Goal: Task Accomplishment & Management: Manage account settings

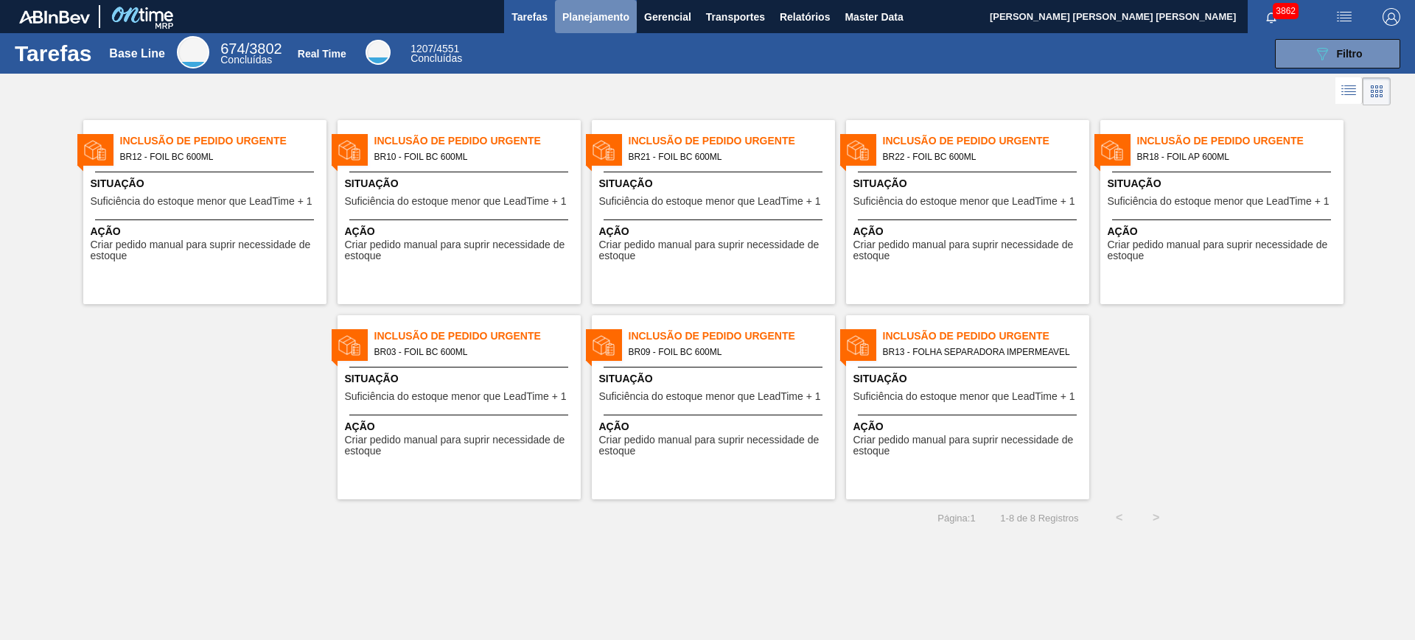
click at [588, 21] on span "Planejamento" at bounding box center [595, 17] width 67 height 18
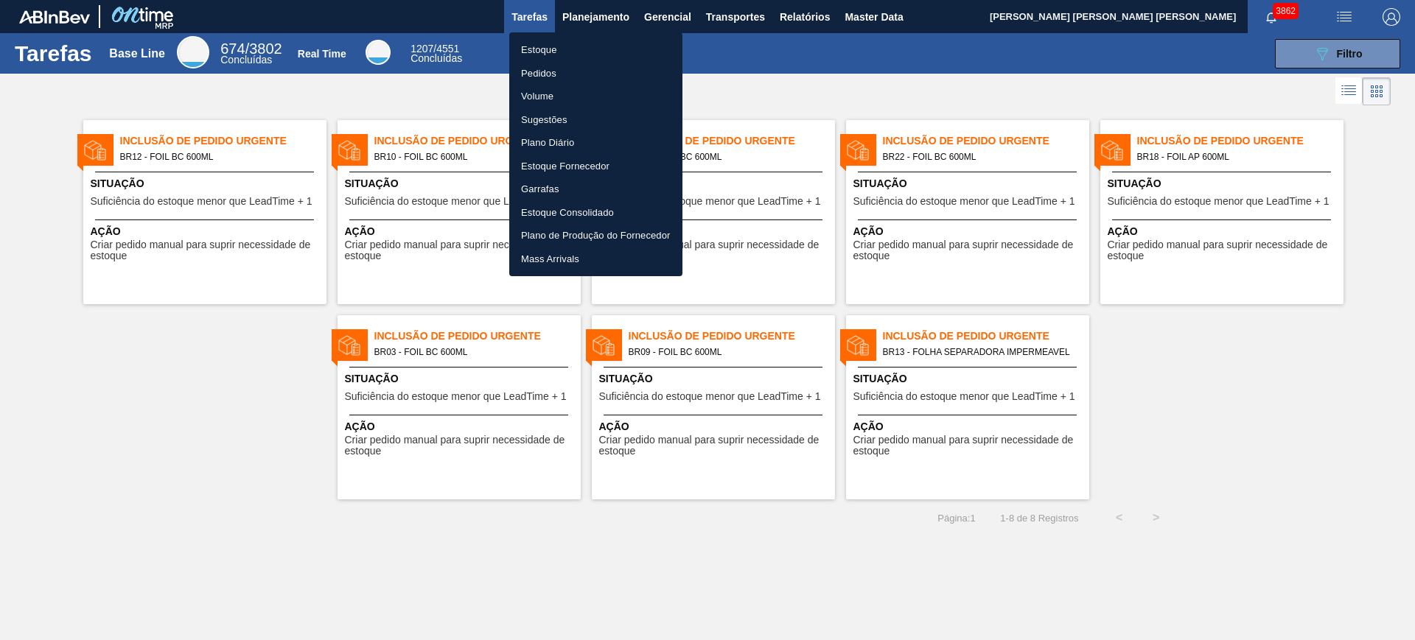
click at [556, 51] on li "Estoque" at bounding box center [595, 50] width 173 height 24
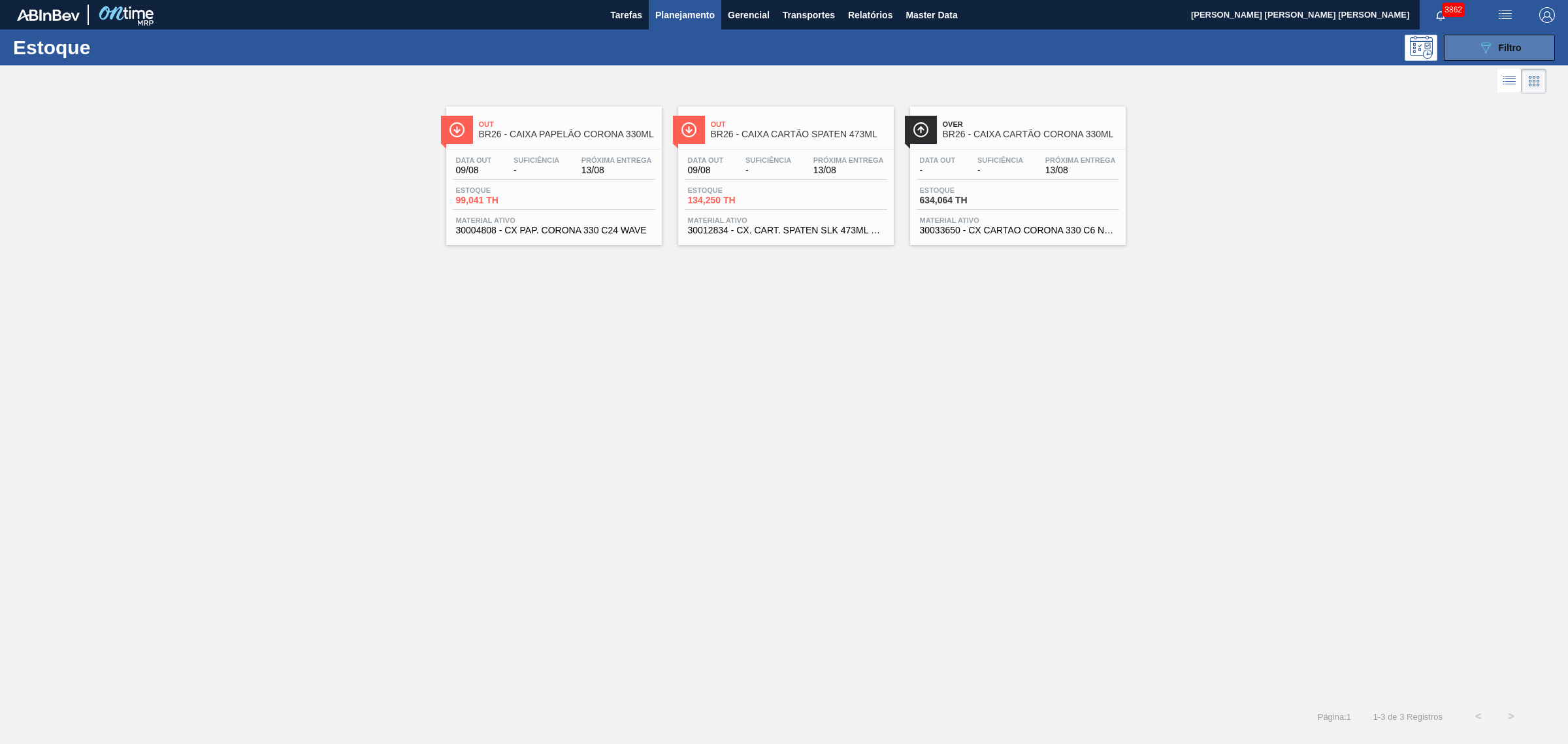
drag, startPoint x: 1528, startPoint y: 50, endPoint x: 1518, endPoint y: 53, distance: 10.4
click at [1002, 50] on button "089F7B8B-B2A5-4AFE-B5C0-19BA573D28AC Filtro" at bounding box center [1499, 47] width 111 height 26
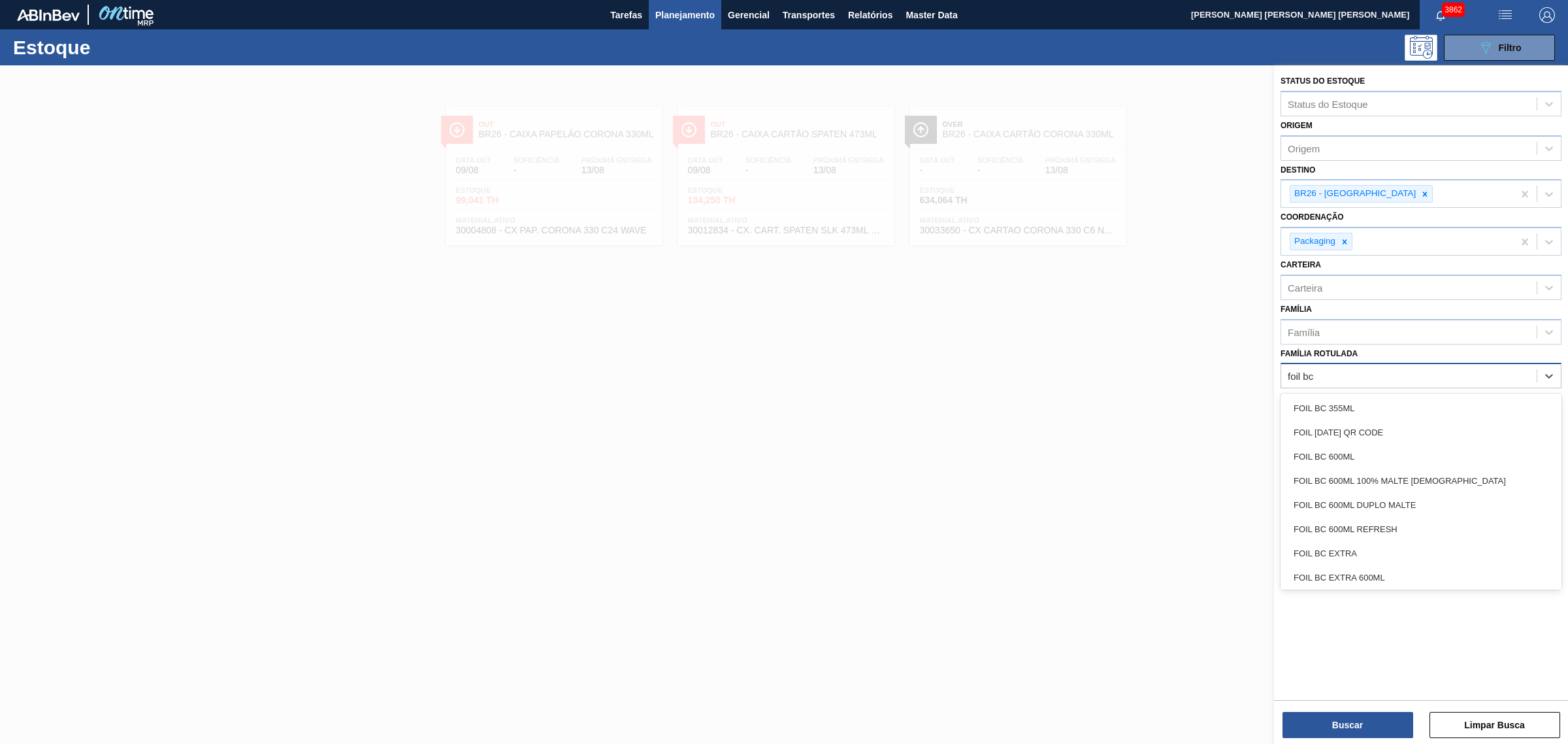
type Rotulada "foil bc 6"
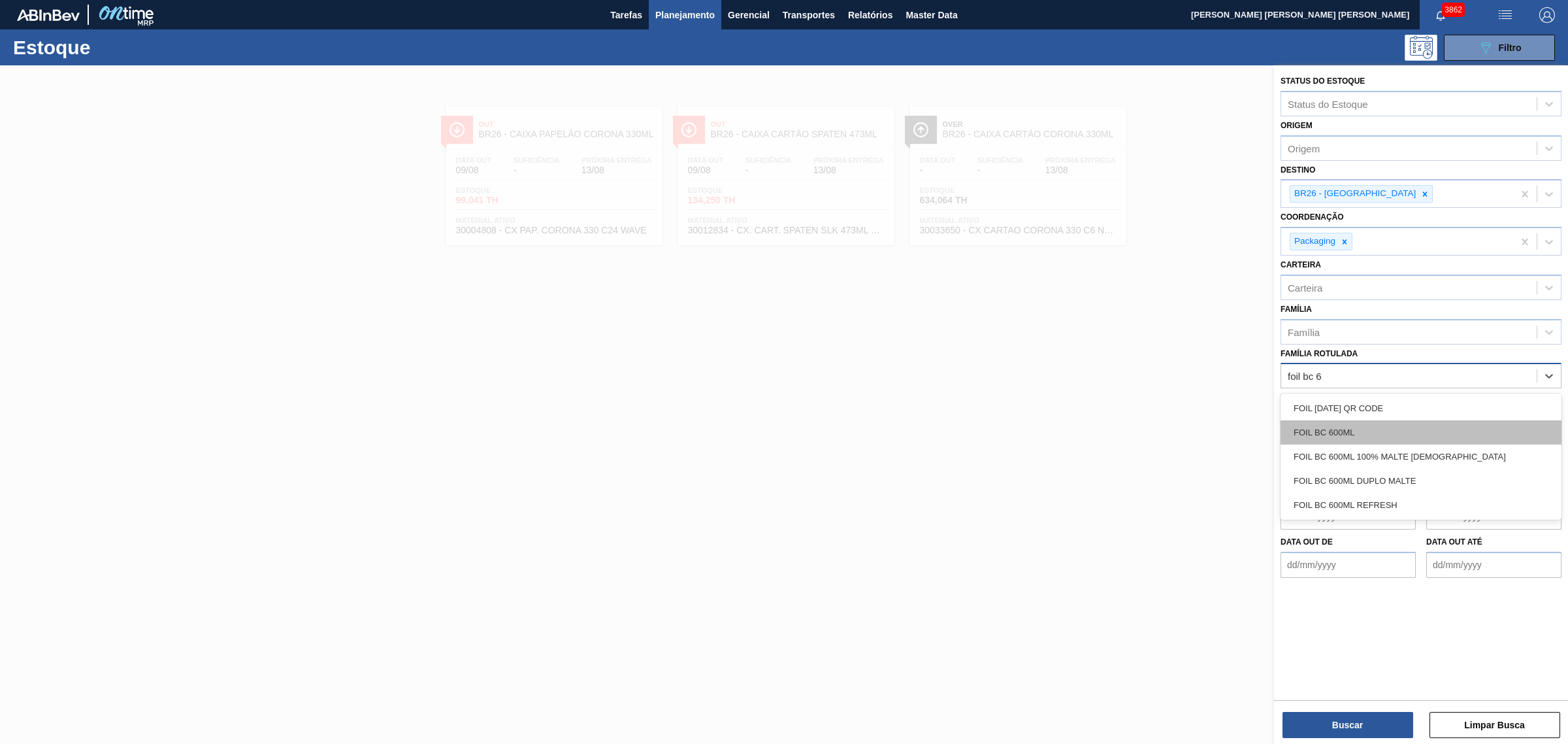
click at [1002, 428] on div "FOIL BC 600ML" at bounding box center [1420, 432] width 281 height 24
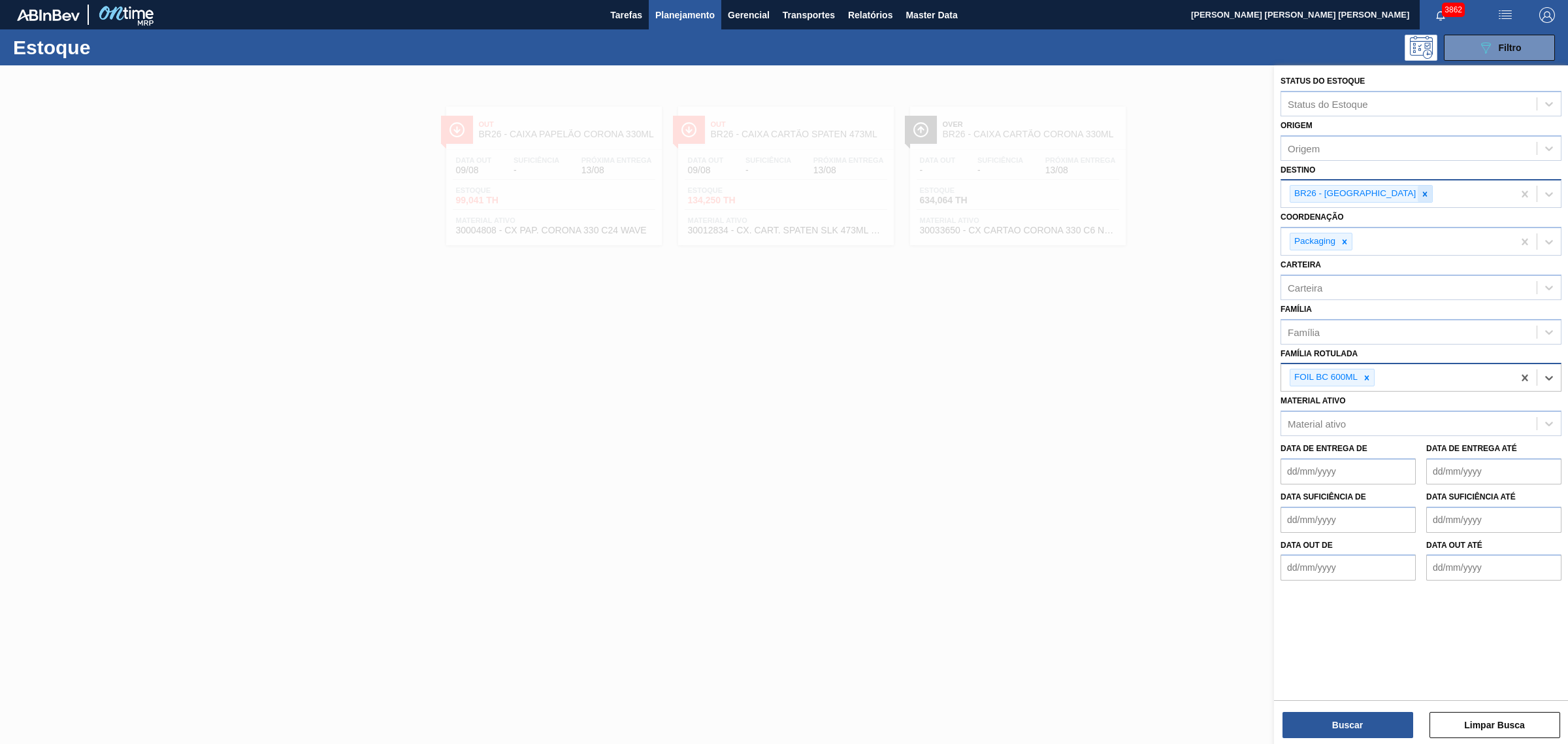
drag, startPoint x: 1377, startPoint y: 192, endPoint x: 1382, endPoint y: 201, distance: 10.3
click at [1002, 192] on icon at bounding box center [1424, 194] width 9 height 9
click at [1002, 453] on button "Buscar" at bounding box center [1347, 724] width 130 height 26
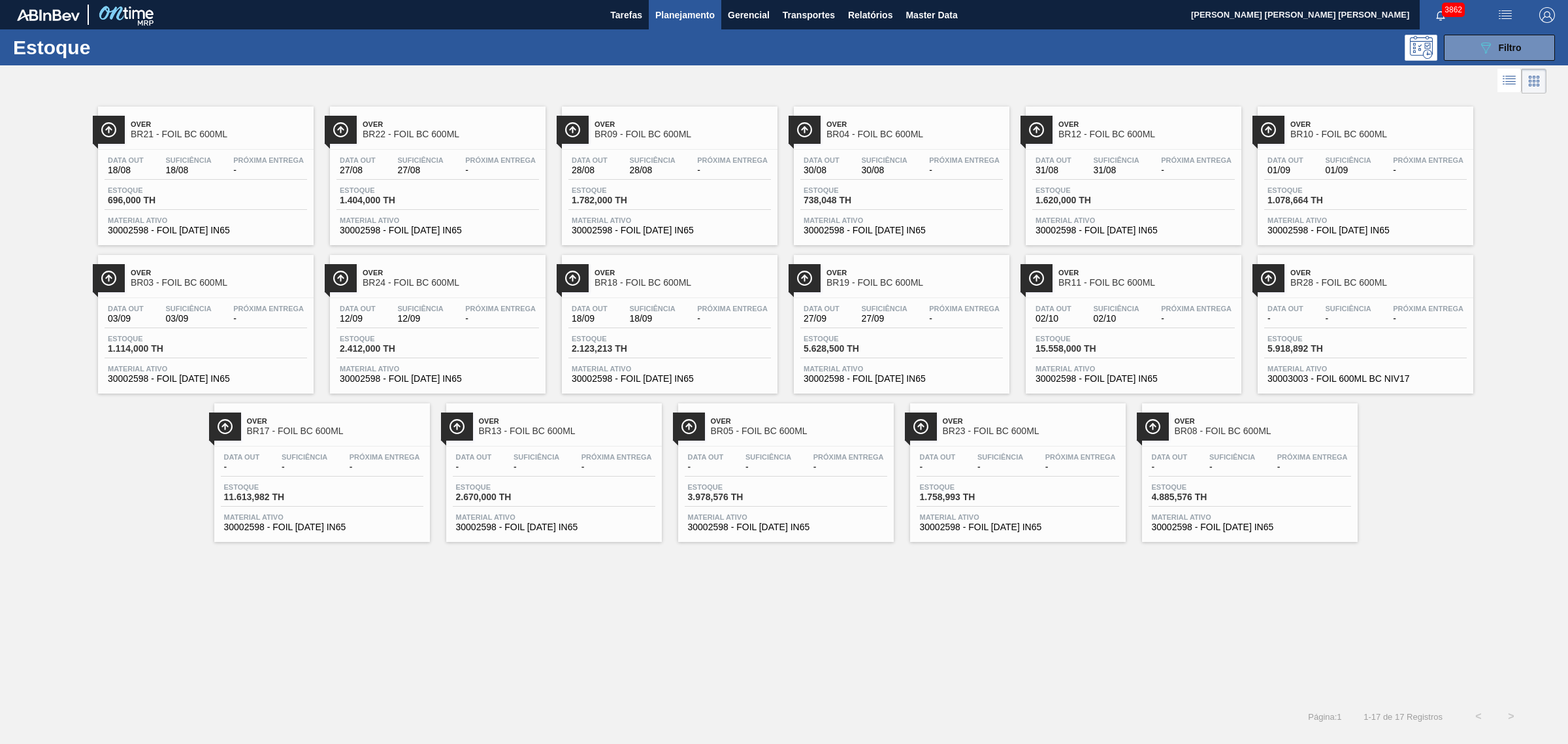
drag, startPoint x: 1301, startPoint y: 333, endPoint x: 1307, endPoint y: 337, distance: 7.2
drag, startPoint x: 1024, startPoint y: 317, endPoint x: 1033, endPoint y: 325, distance: 12.0
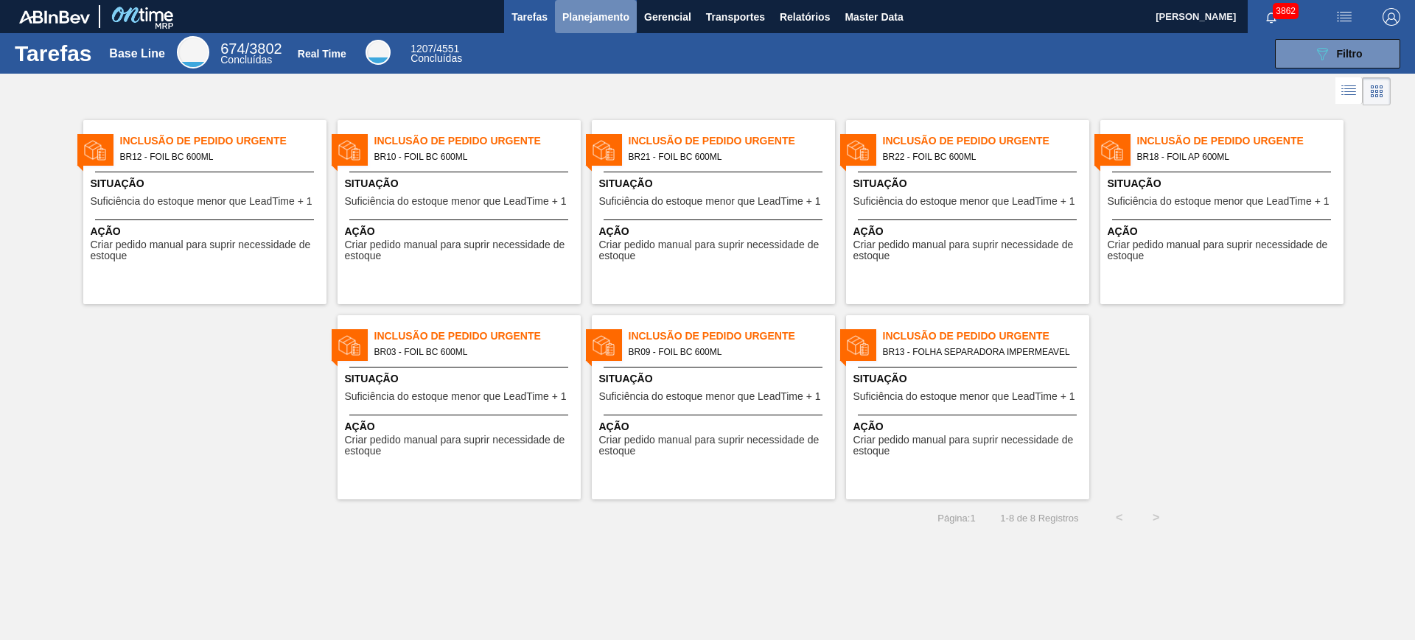
click at [580, 26] on button "Planejamento" at bounding box center [596, 16] width 82 height 33
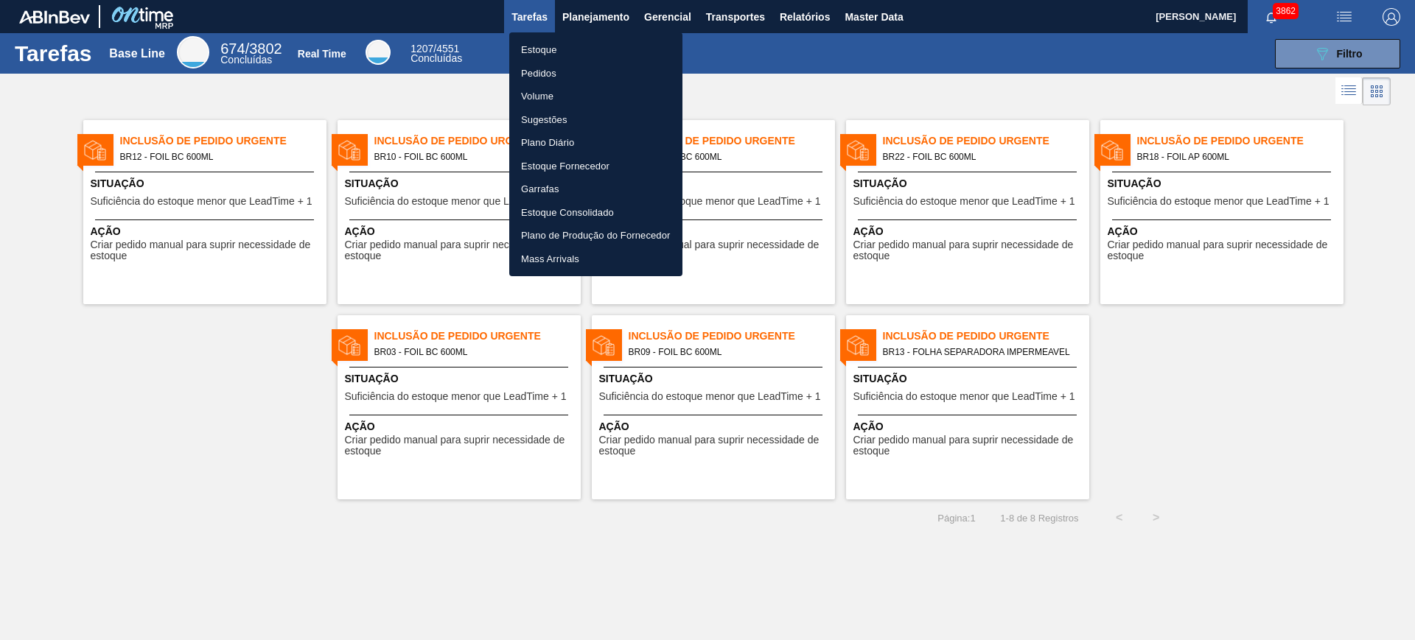
click at [551, 46] on li "Estoque" at bounding box center [595, 50] width 173 height 24
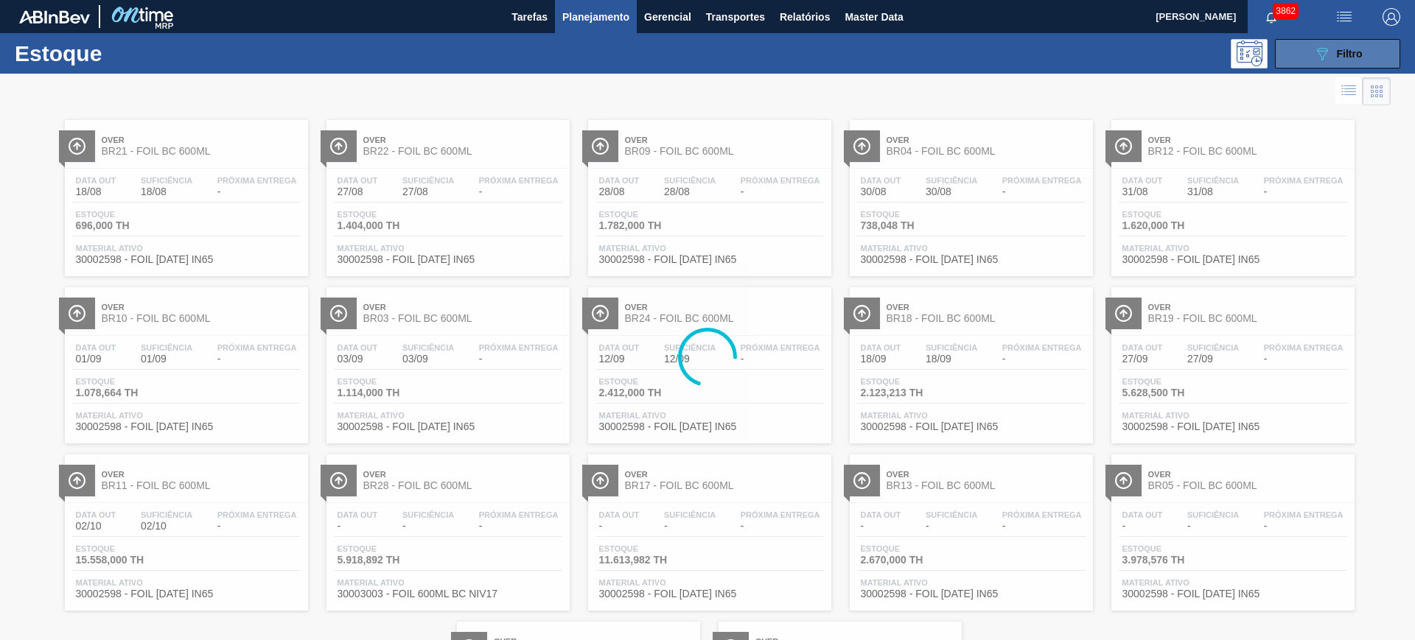
click at [1357, 53] on span "Filtro" at bounding box center [1350, 54] width 26 height 12
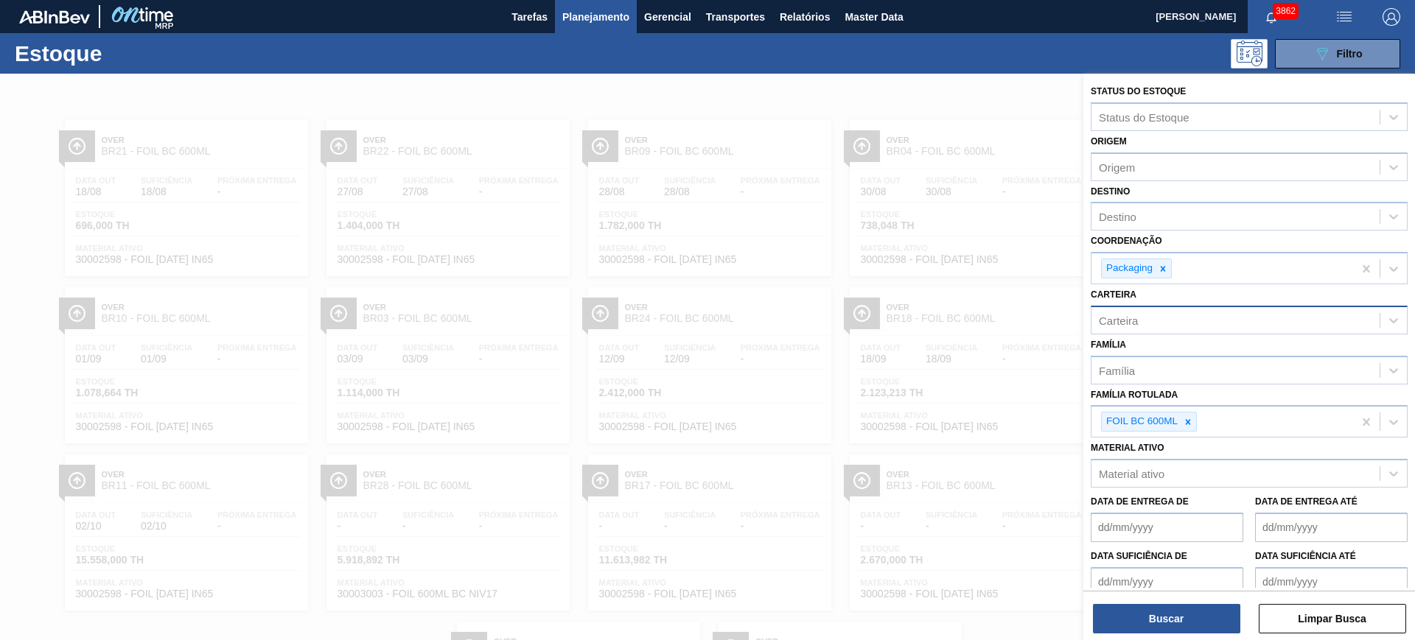
click at [1168, 321] on div "Carteira" at bounding box center [1235, 320] width 288 height 21
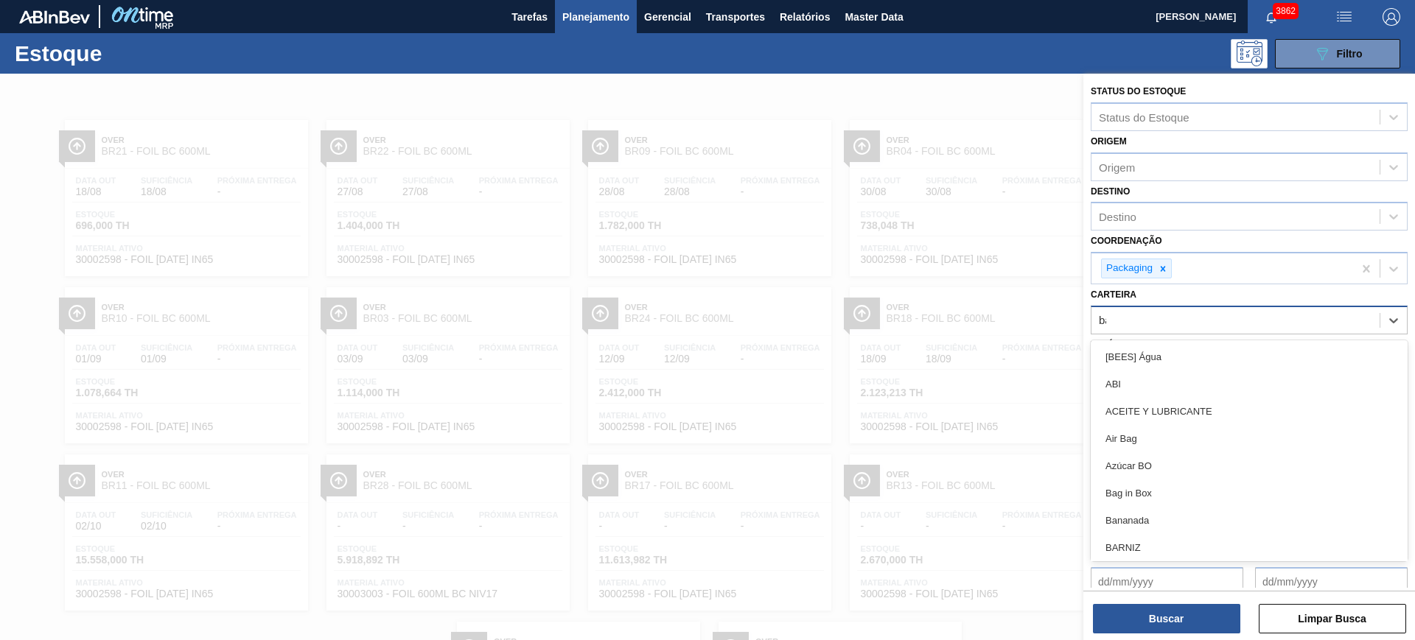
type input "bag"
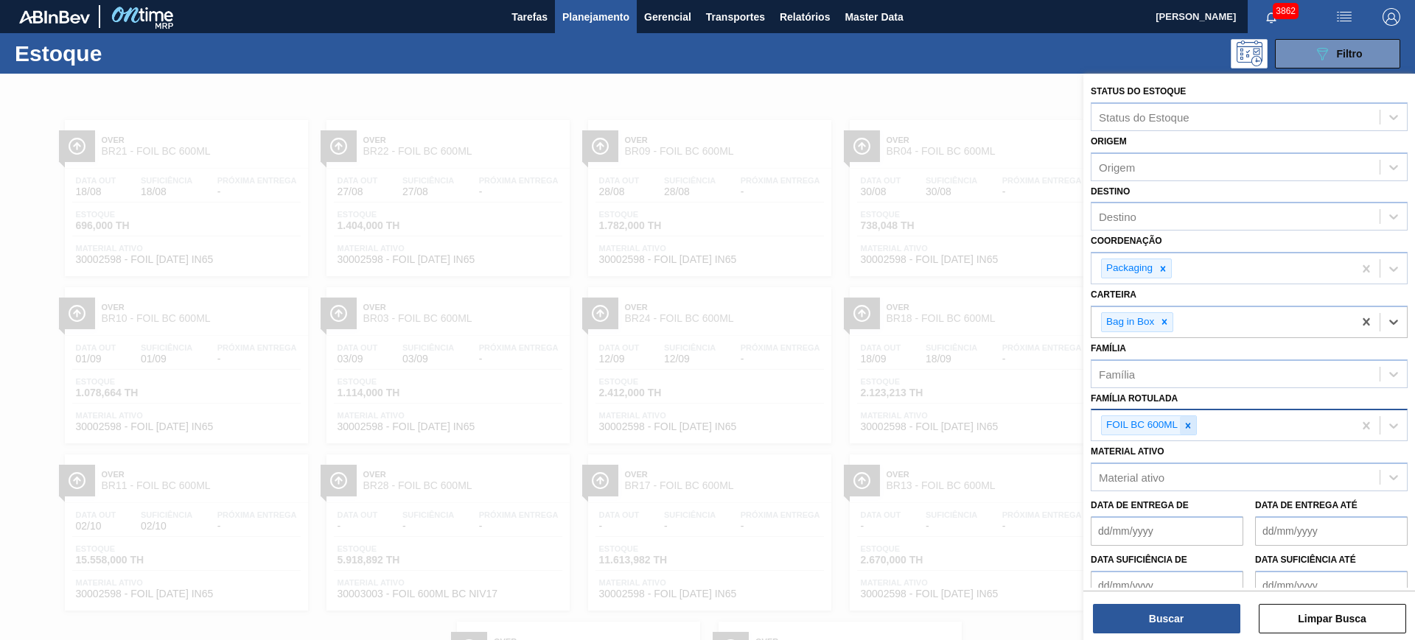
click at [1184, 426] on icon at bounding box center [1188, 426] width 10 height 10
click at [1194, 615] on button "Buscar" at bounding box center [1166, 618] width 147 height 29
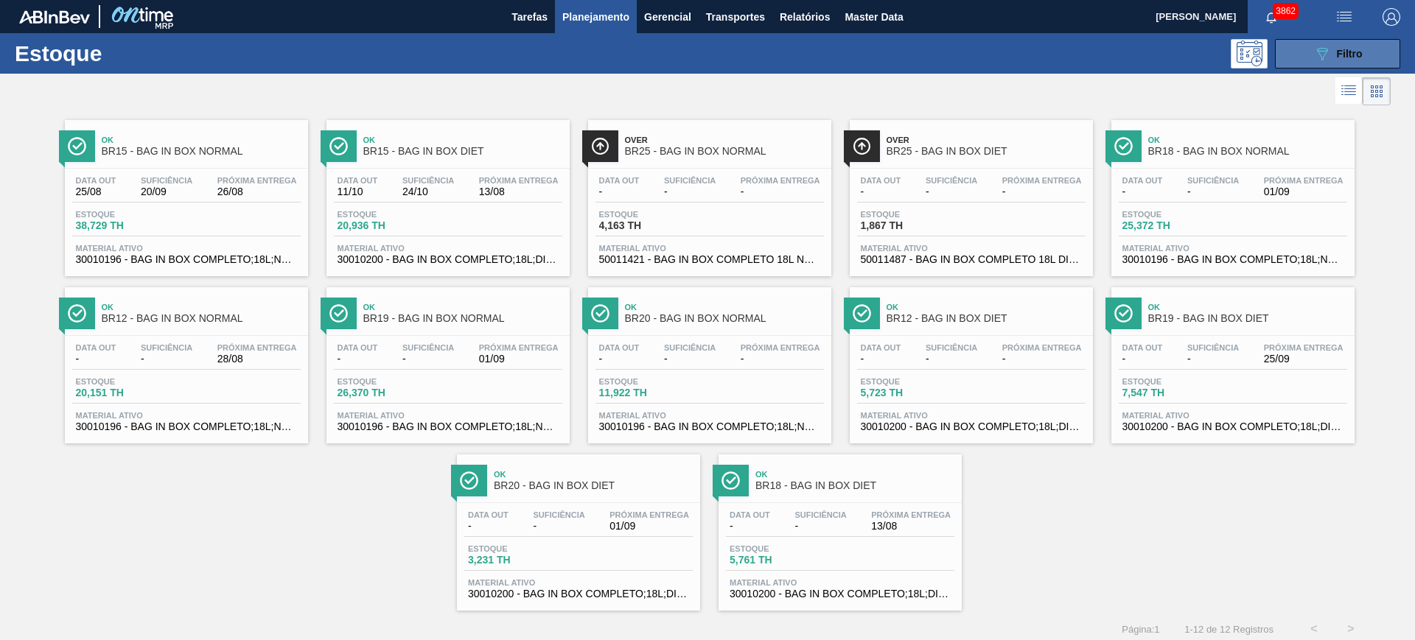
click at [1295, 55] on button "089F7B8B-B2A5-4AFE-B5C0-19BA573D28AC Filtro" at bounding box center [1337, 53] width 125 height 29
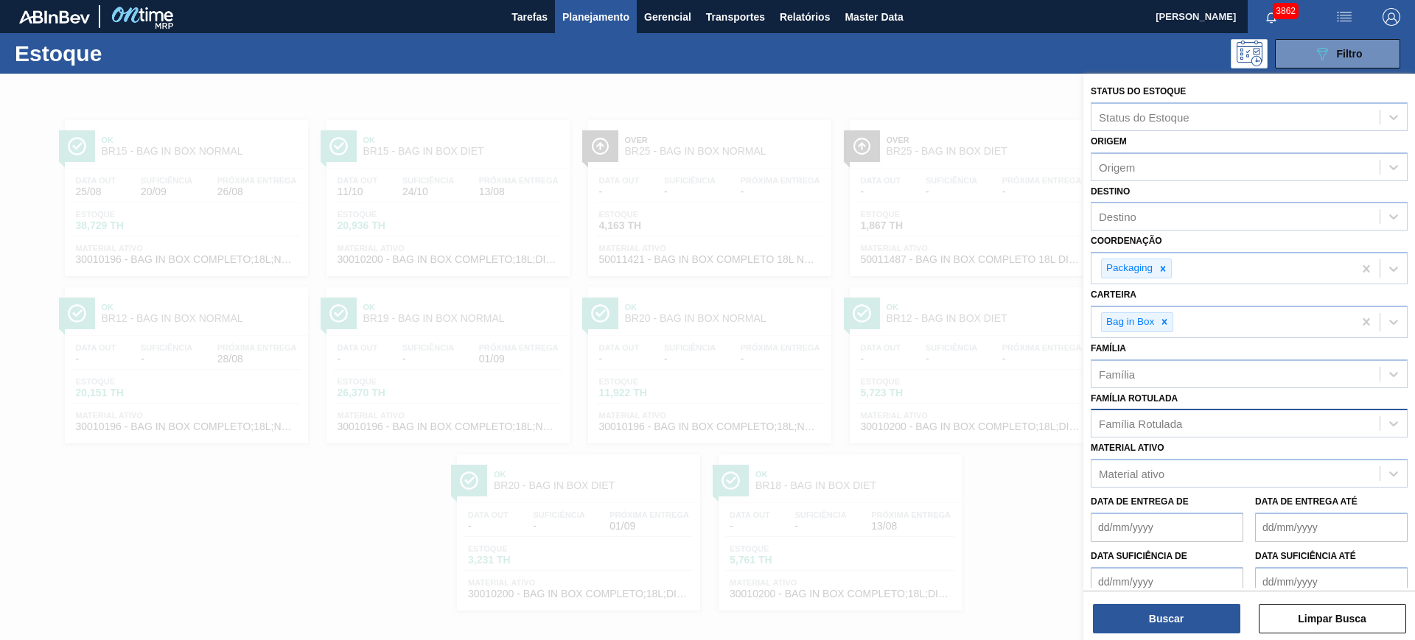
click at [895, 94] on div at bounding box center [707, 394] width 1415 height 640
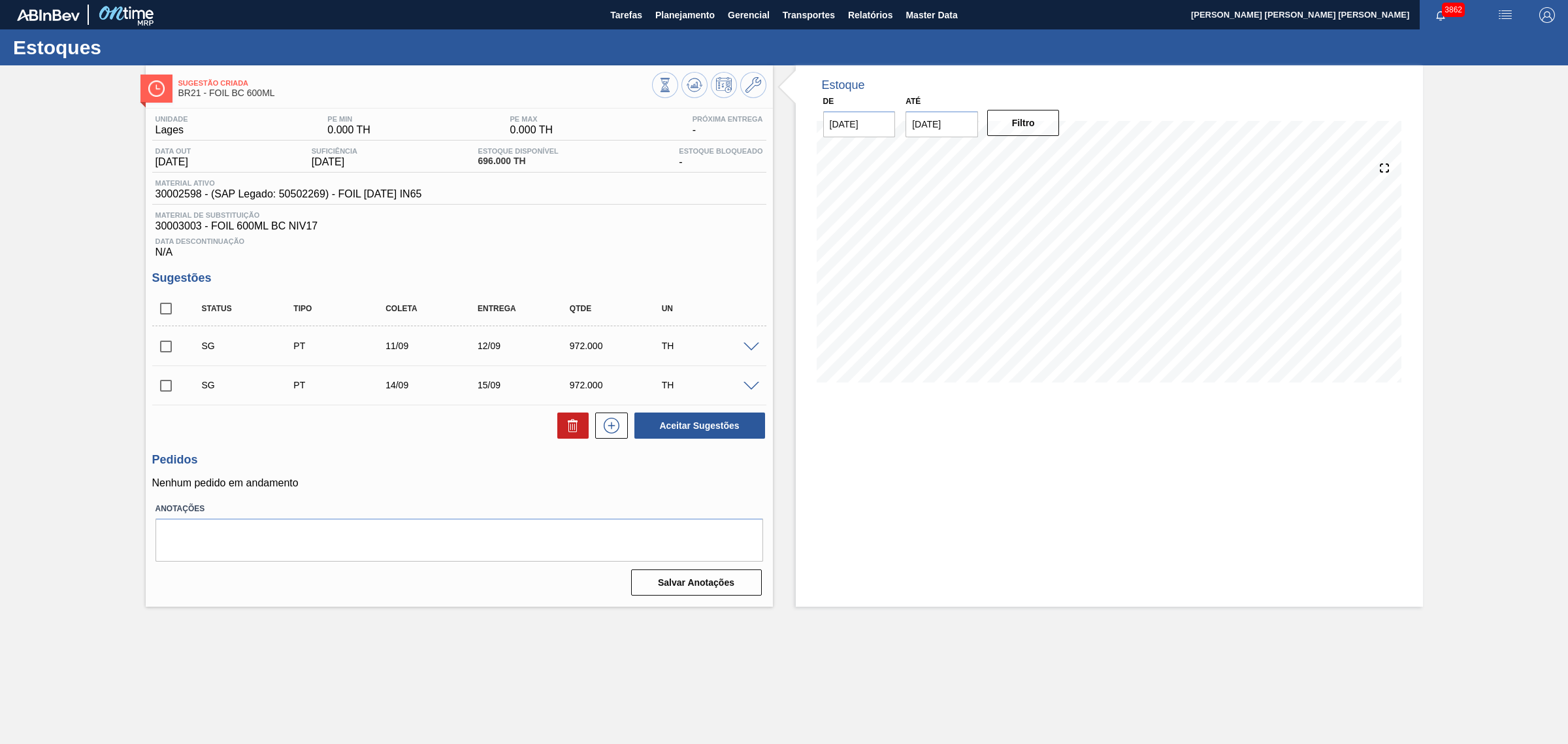
click at [959, 122] on input "[DATE]" at bounding box center [941, 123] width 73 height 26
click at [1052, 154] on button "Next Month" at bounding box center [1051, 155] width 9 height 9
click at [1049, 287] on div "1" at bounding box center [1048, 282] width 18 height 18
type input "01/11/2025"
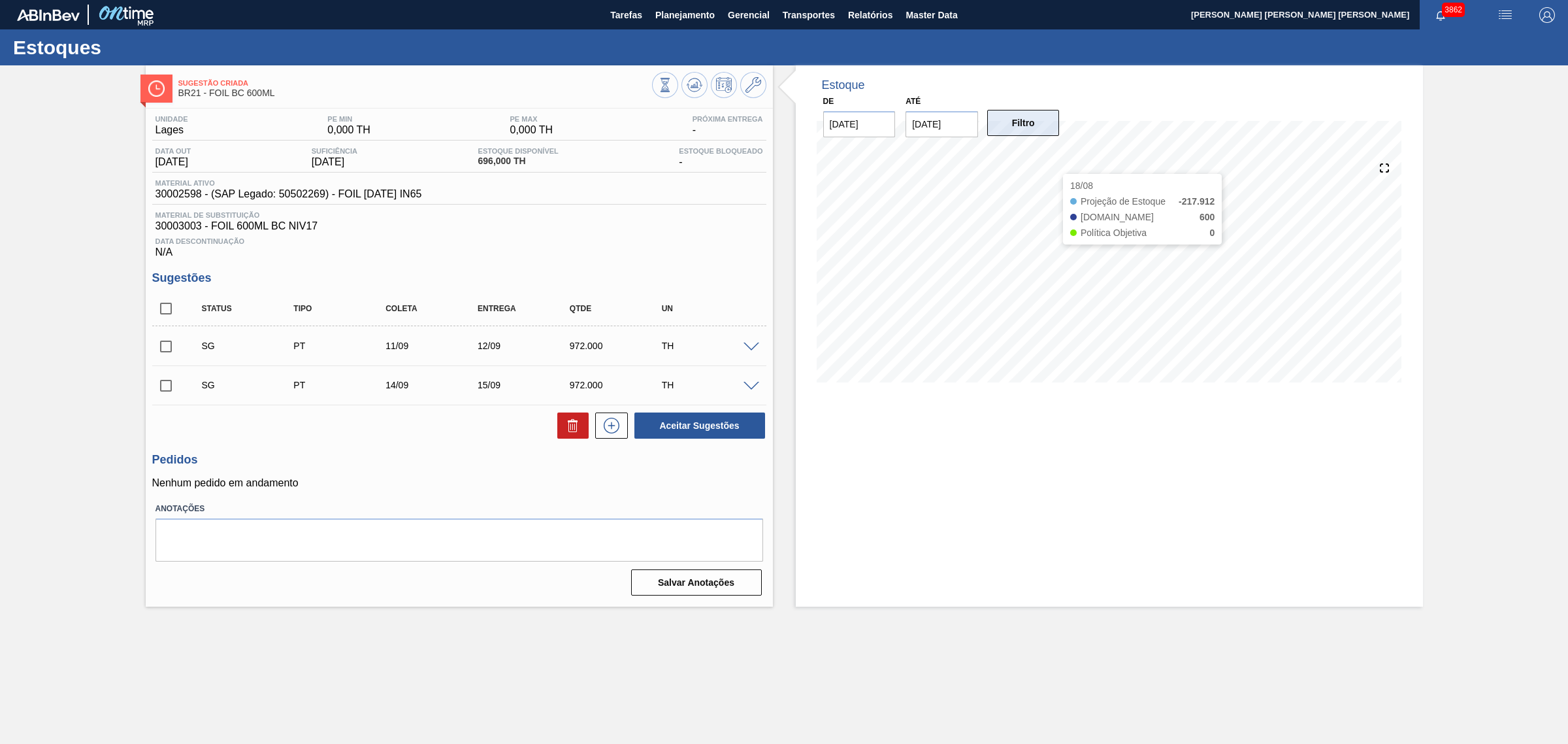
click at [1041, 131] on button "Filtro" at bounding box center [1023, 122] width 73 height 26
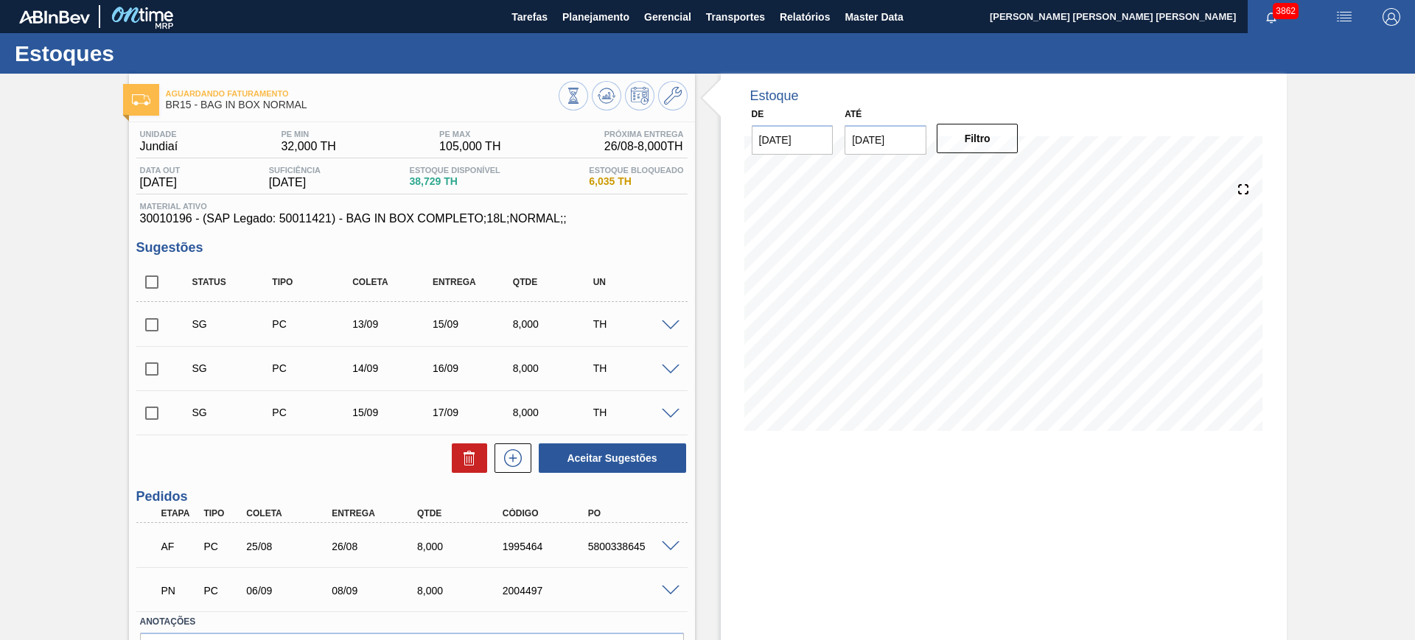
scroll to position [92, 0]
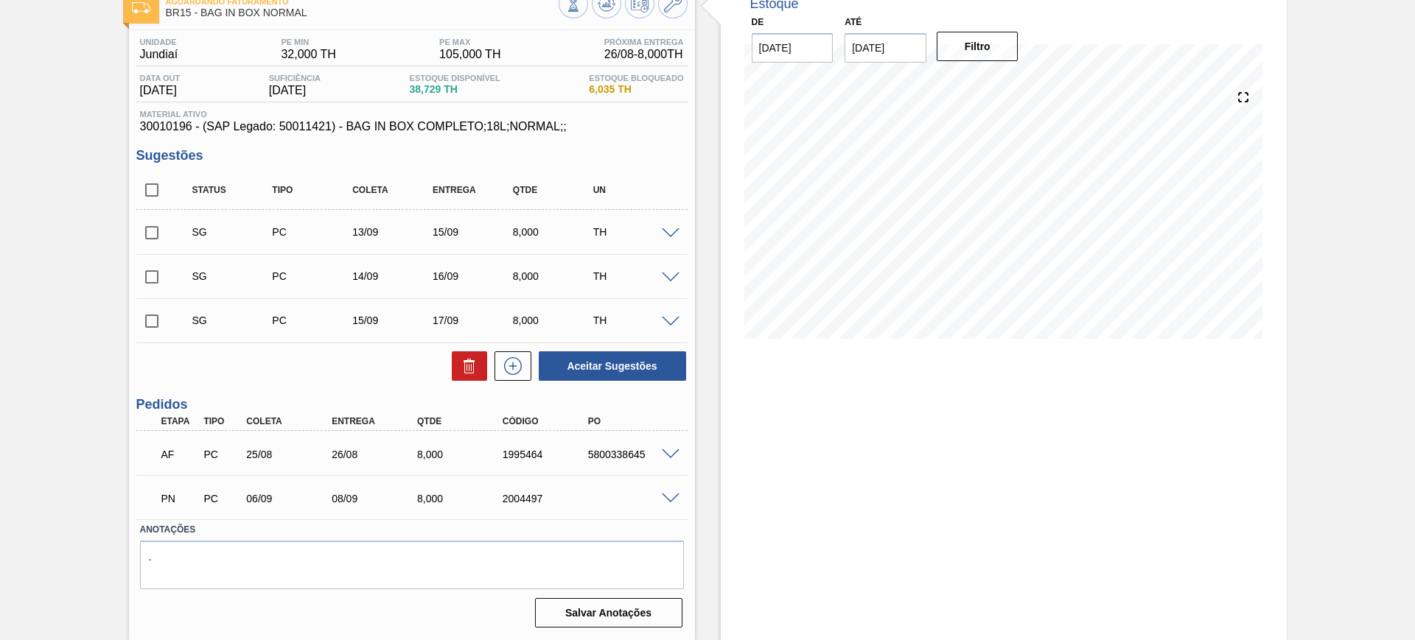
click at [665, 496] on span at bounding box center [671, 499] width 18 height 11
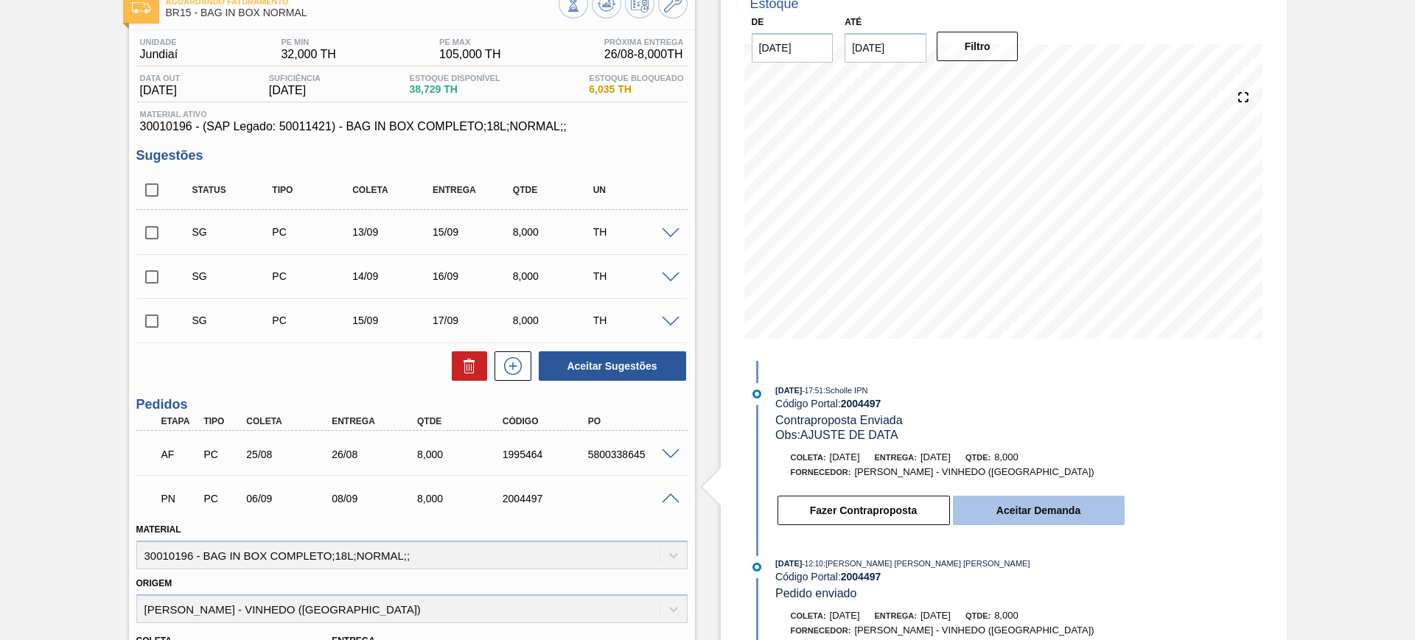
click at [977, 508] on button "Aceitar Demanda" at bounding box center [1039, 510] width 172 height 29
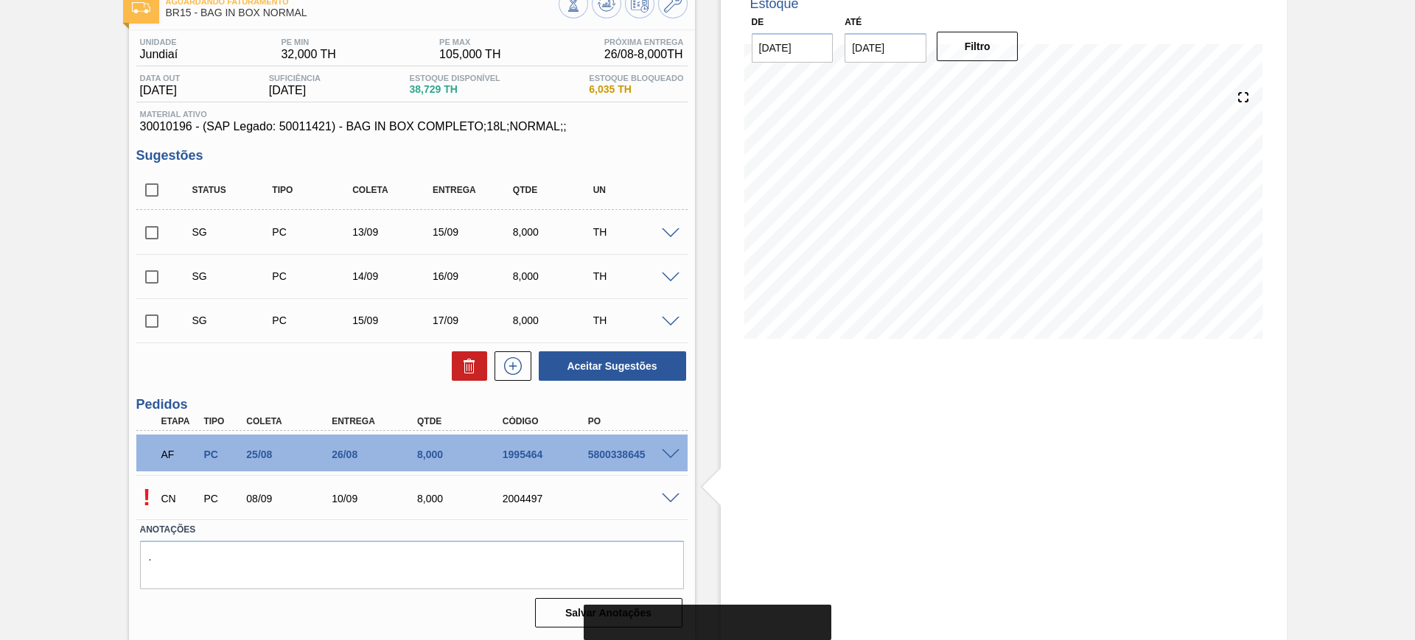
scroll to position [0, 0]
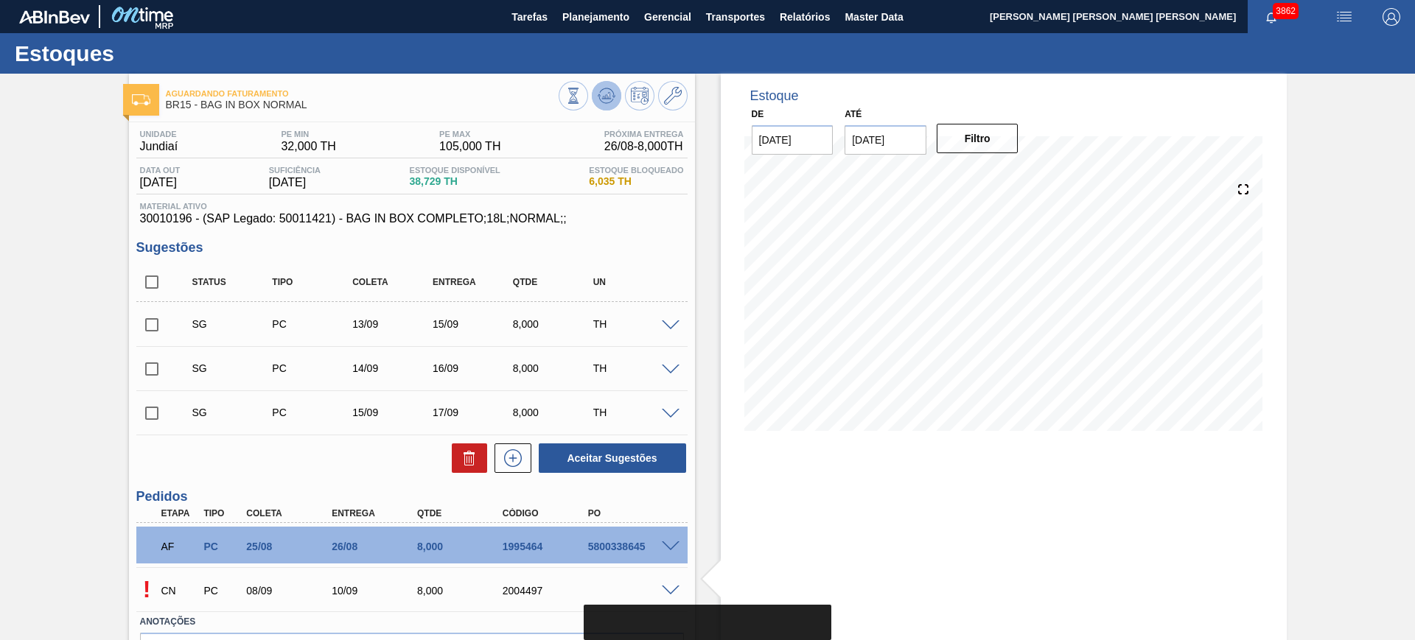
click at [581, 91] on icon at bounding box center [573, 96] width 16 height 16
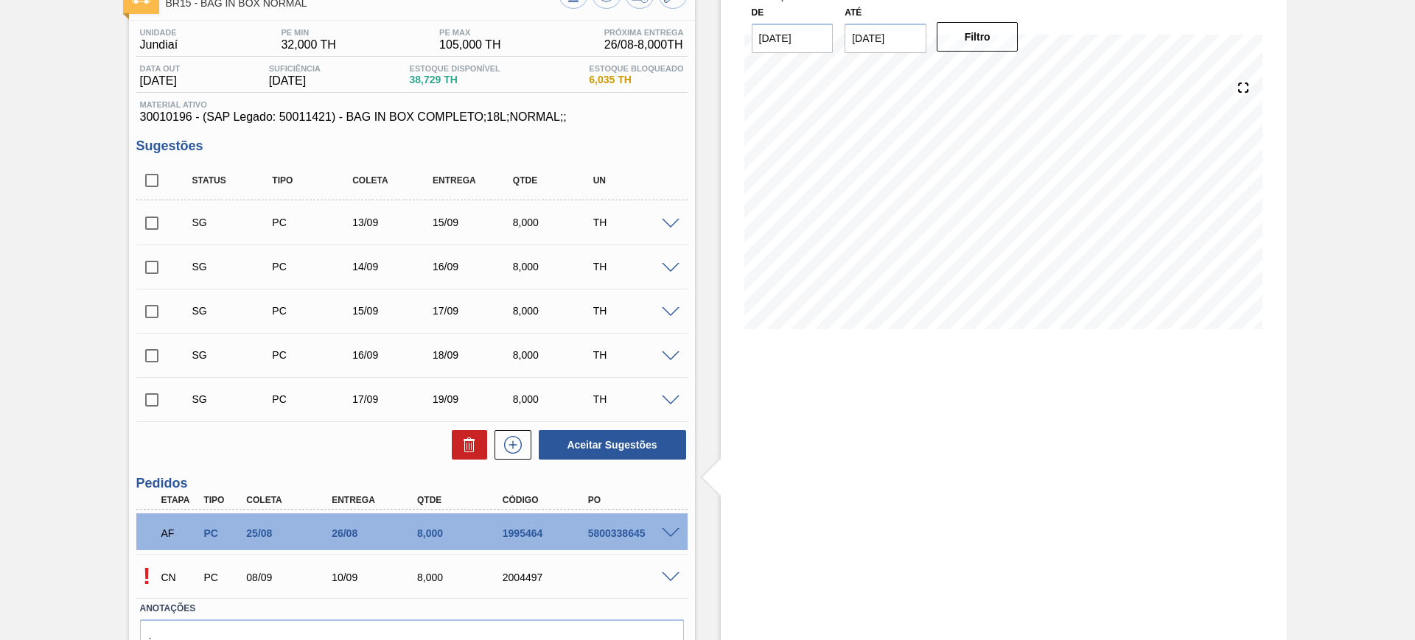
scroll to position [181, 0]
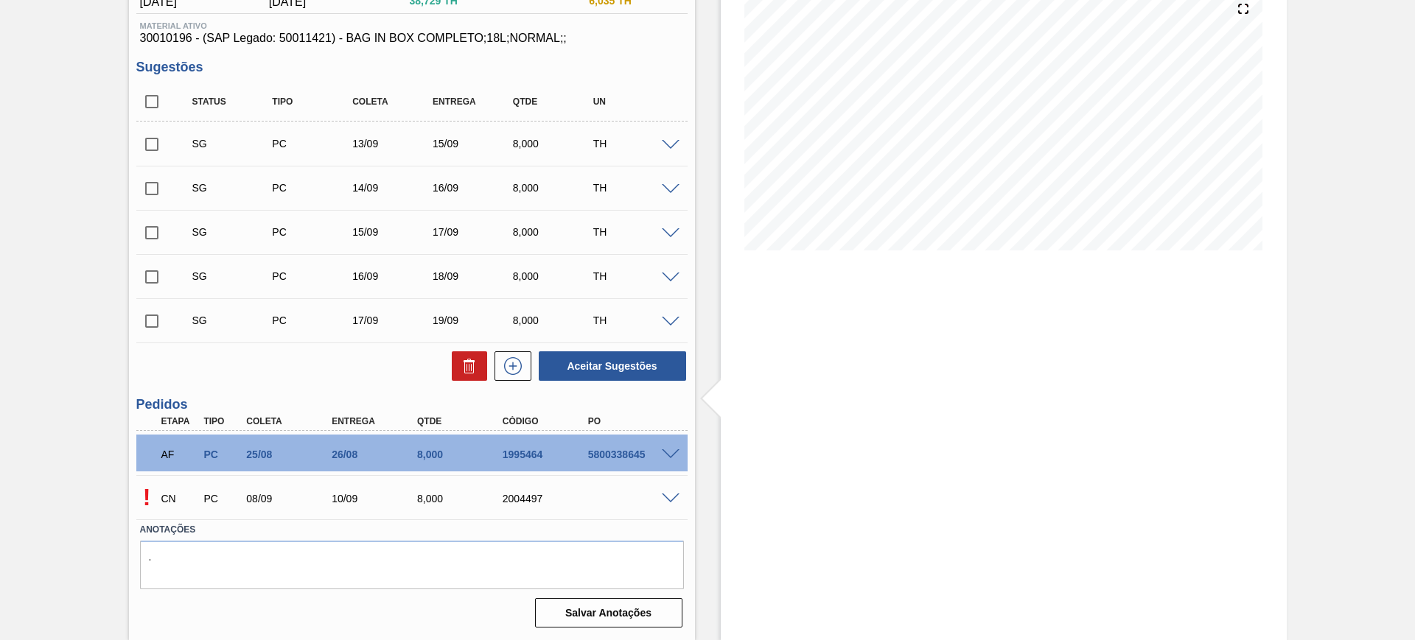
click at [679, 496] on div at bounding box center [672, 497] width 29 height 11
click at [674, 497] on span at bounding box center [671, 499] width 18 height 11
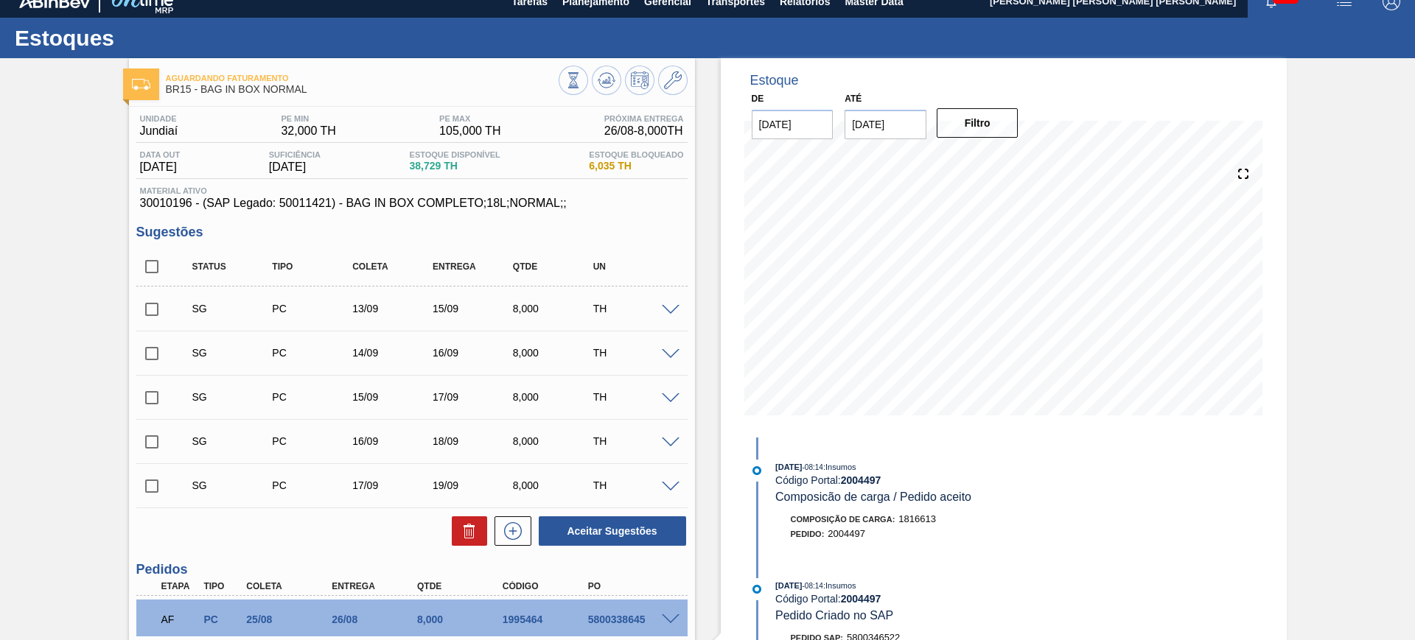
scroll to position [0, 0]
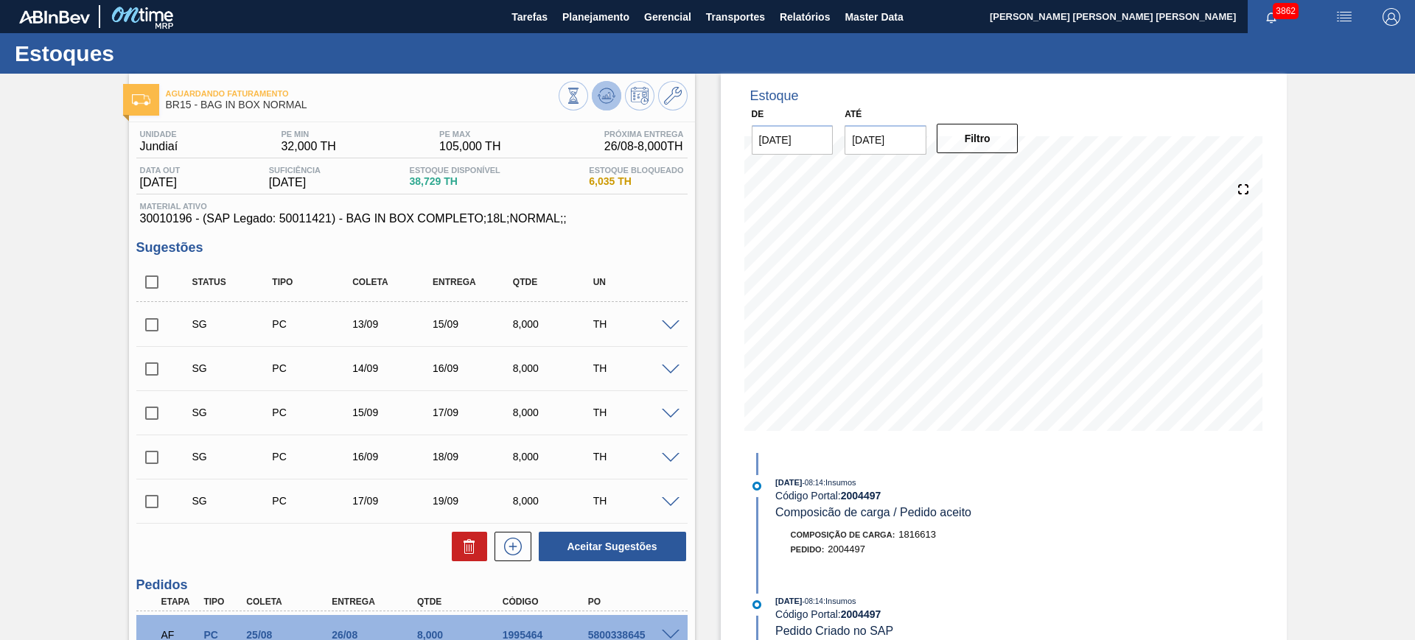
click at [581, 103] on icon at bounding box center [573, 96] width 16 height 16
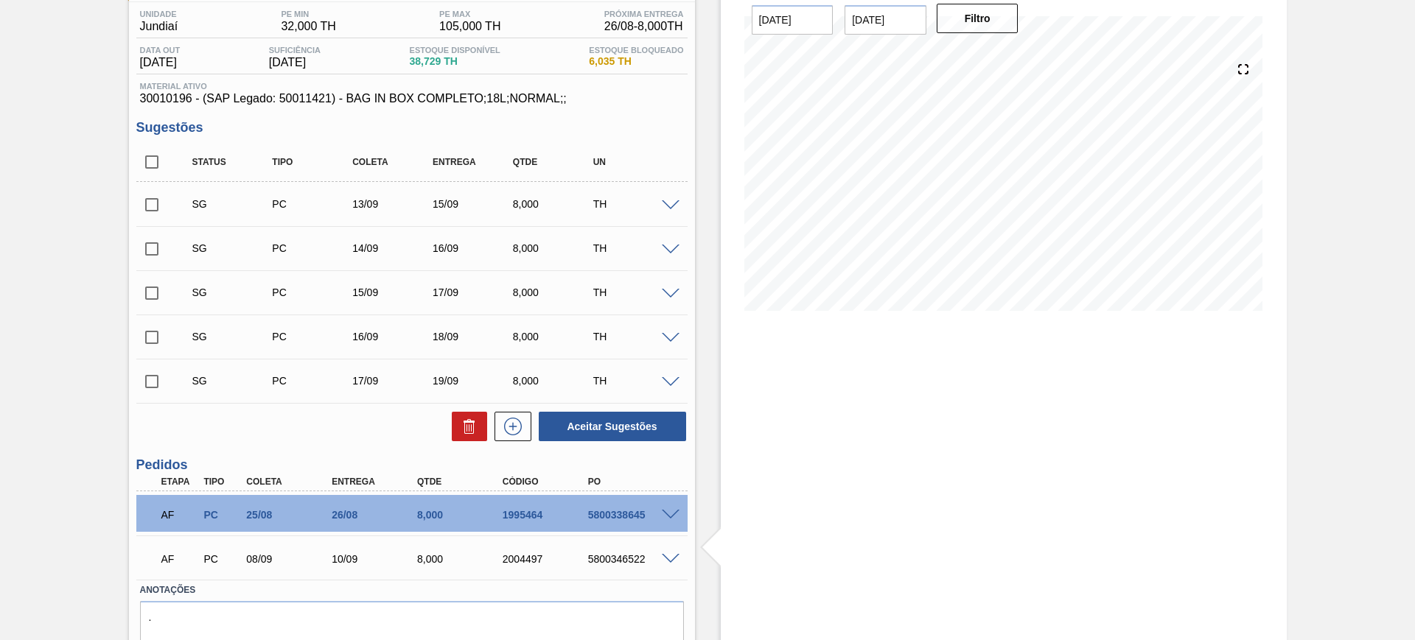
scroll to position [88, 0]
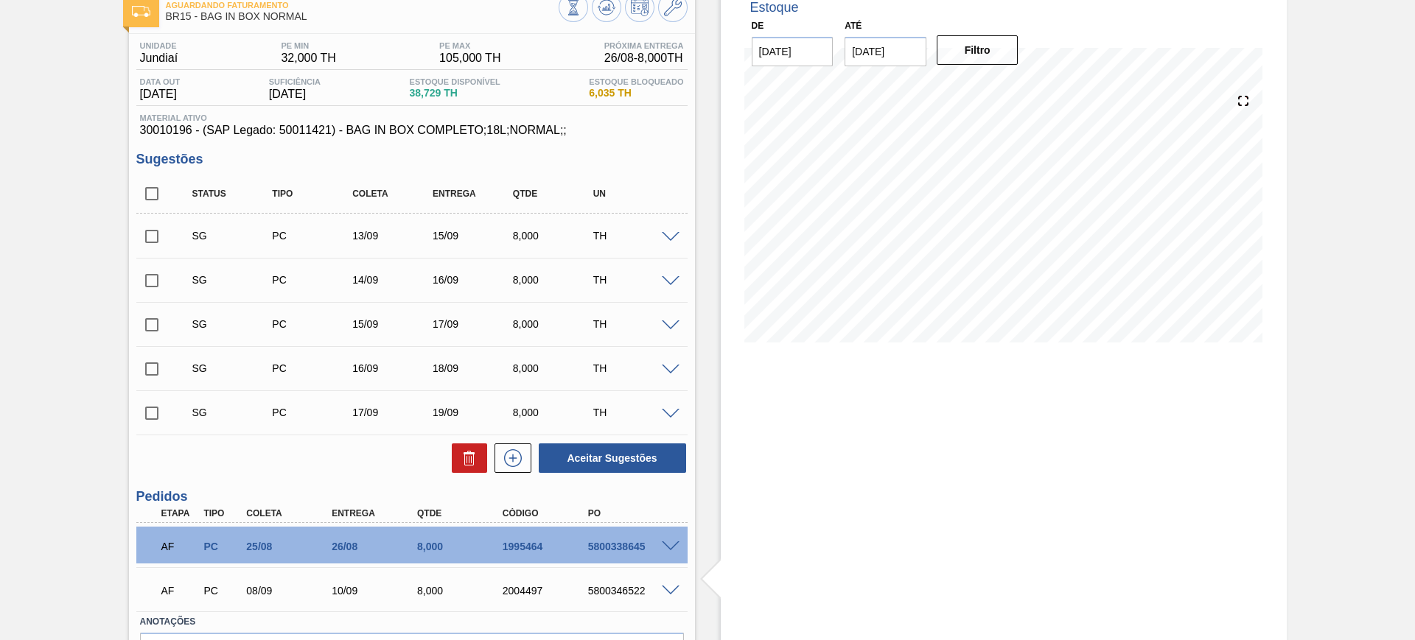
click at [665, 238] on span at bounding box center [671, 237] width 18 height 11
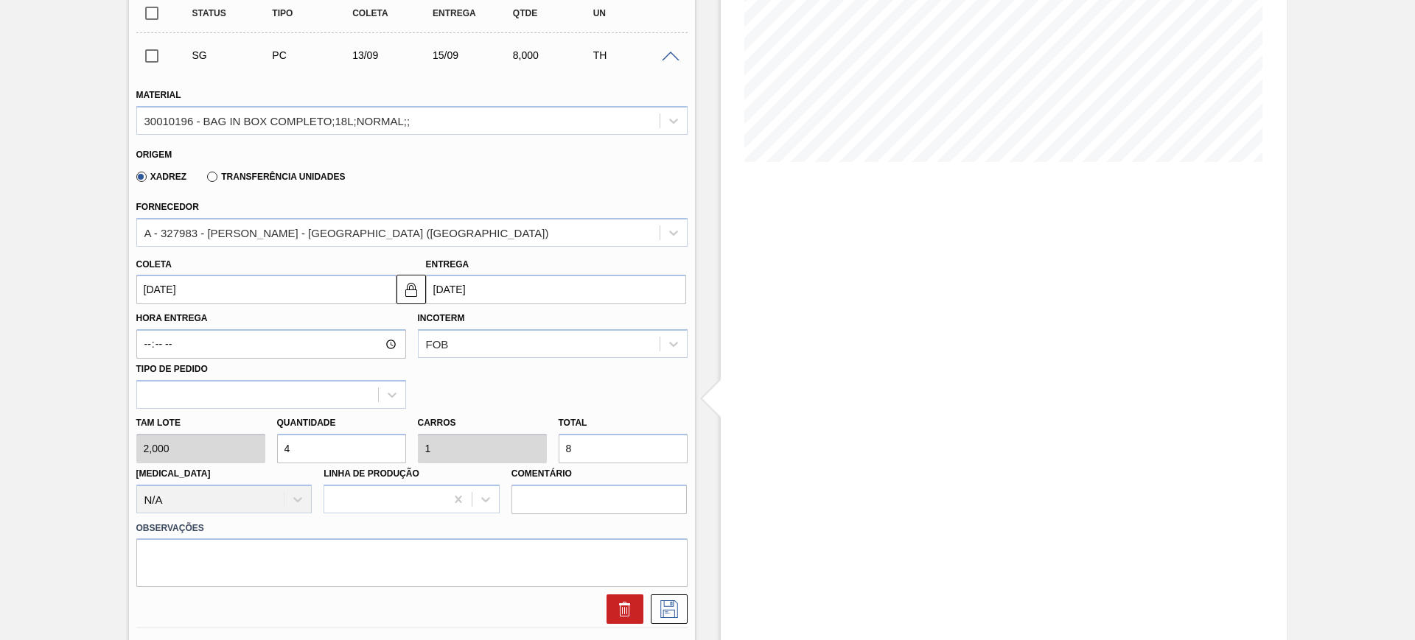
scroll to position [273, 0]
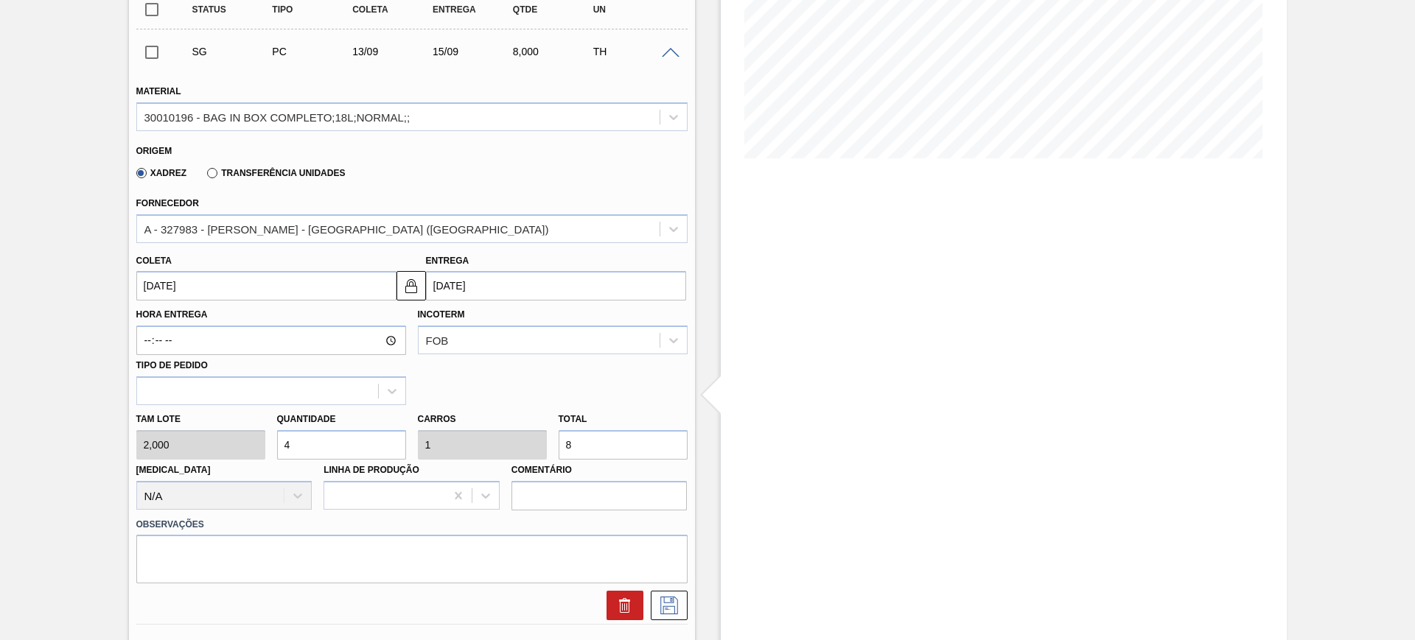
click at [501, 287] on input "15/09/2025" at bounding box center [556, 285] width 260 height 29
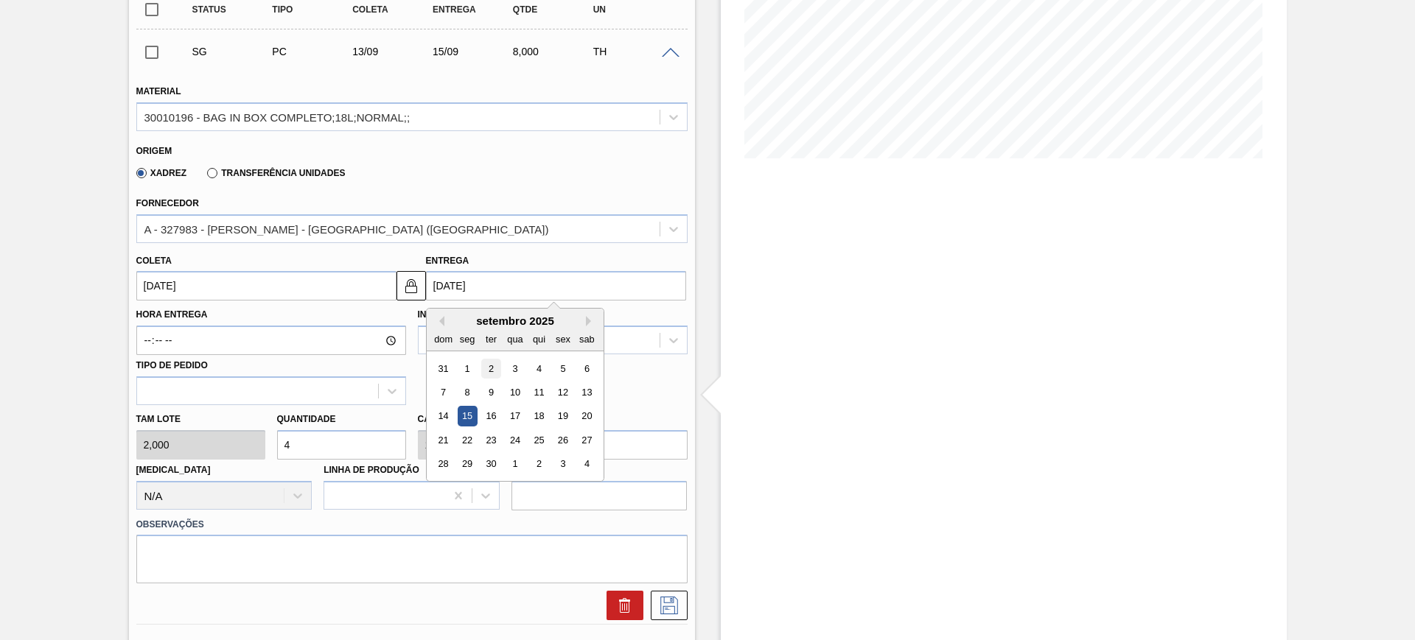
click at [490, 365] on div "2" at bounding box center [490, 369] width 20 height 20
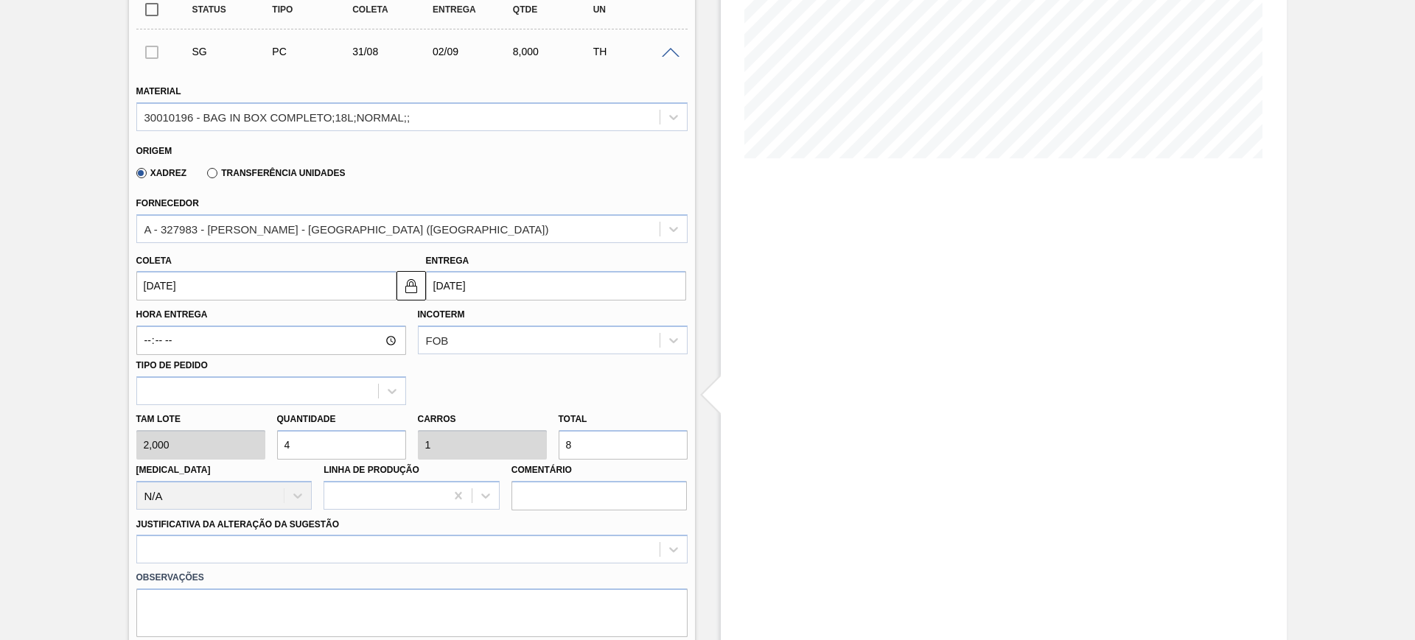
type input "31/08/2025"
type input "02/09/2025"
click at [338, 550] on div at bounding box center [411, 549] width 551 height 29
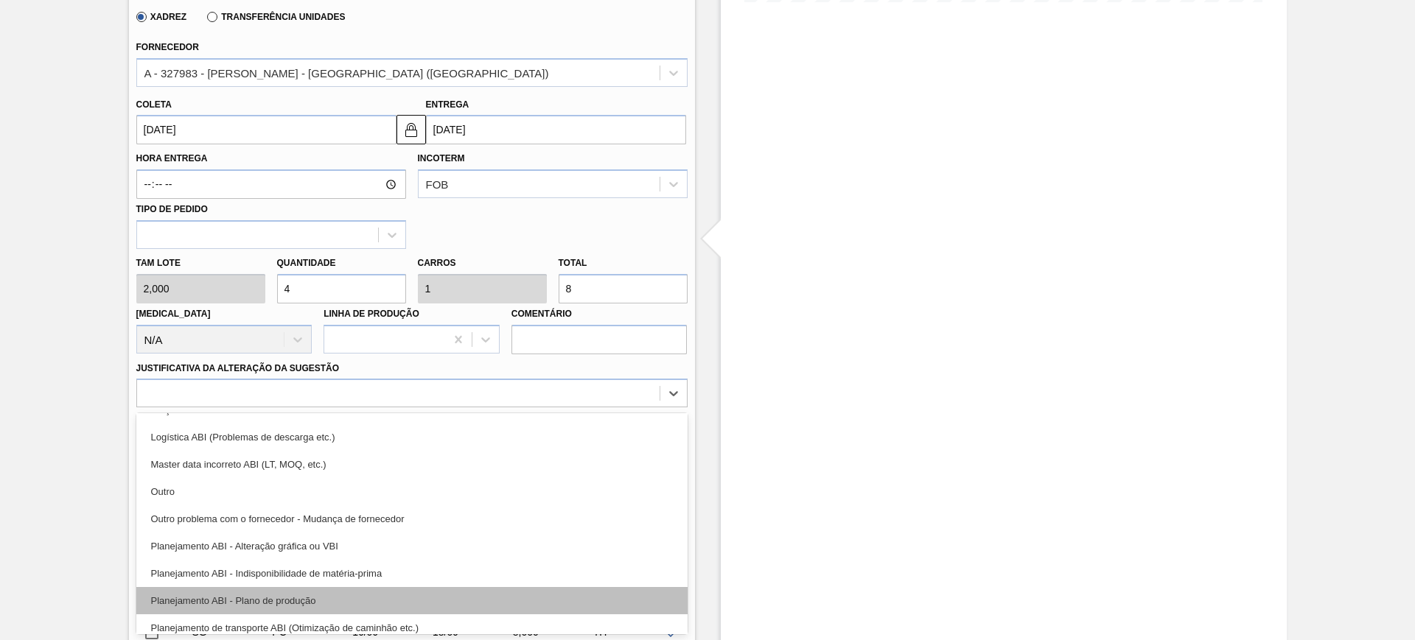
scroll to position [92, 0]
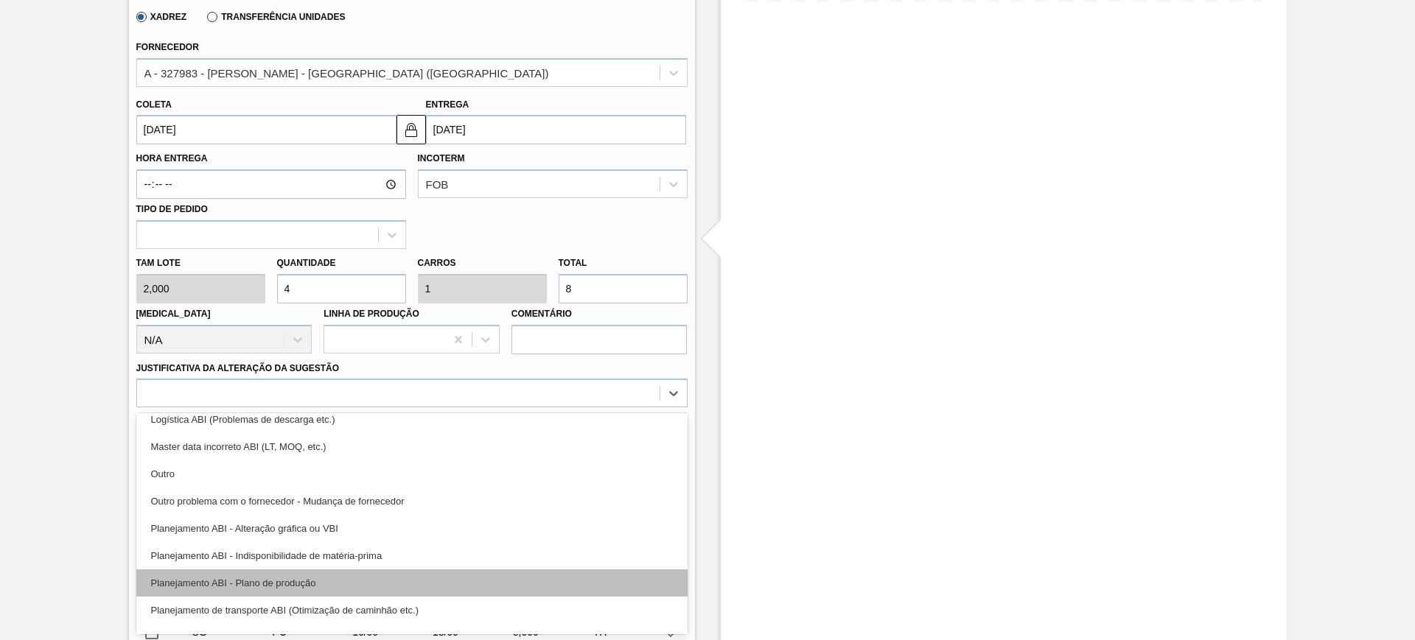
click at [393, 576] on div "Planejamento ABI - Plano de produção" at bounding box center [411, 583] width 551 height 27
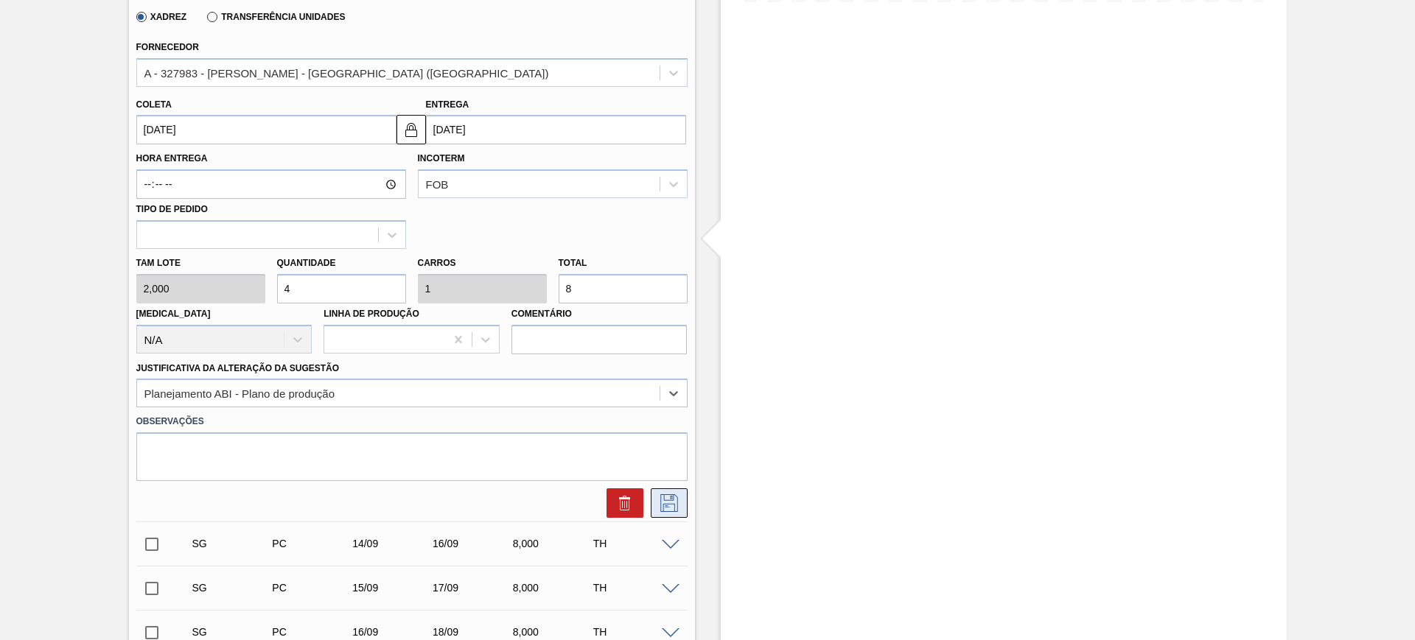
click at [671, 508] on icon at bounding box center [669, 503] width 24 height 18
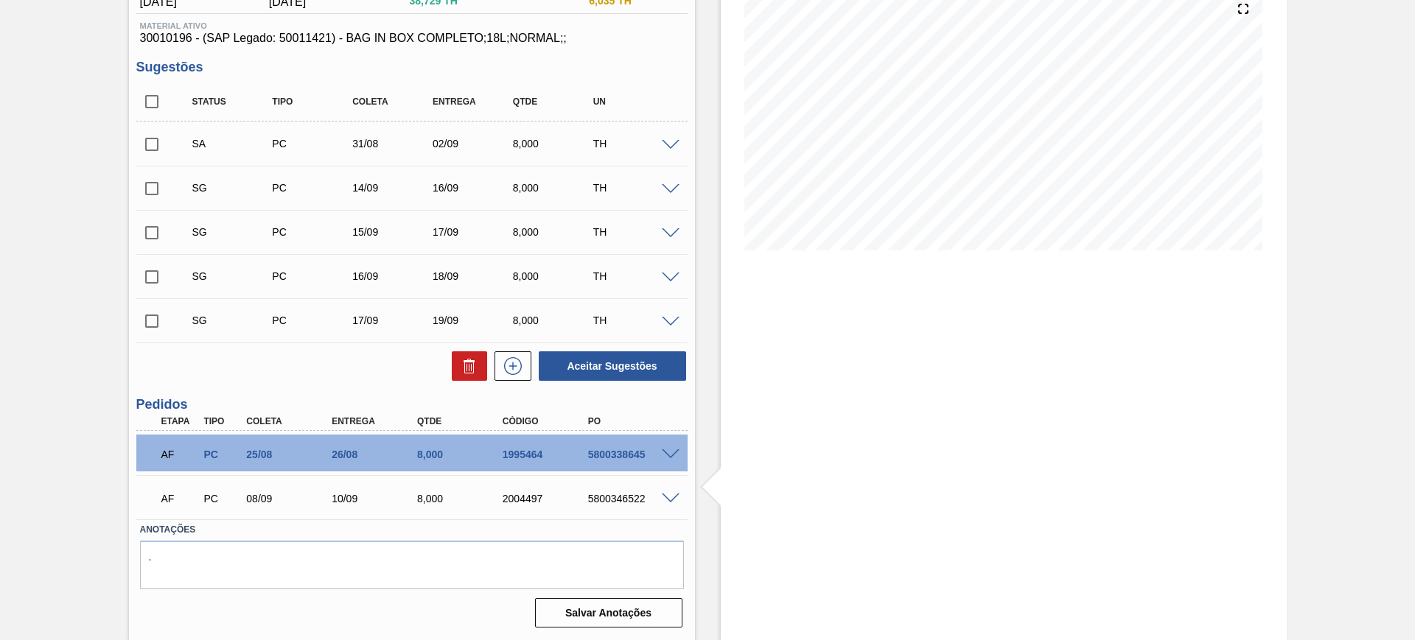
scroll to position [88, 0]
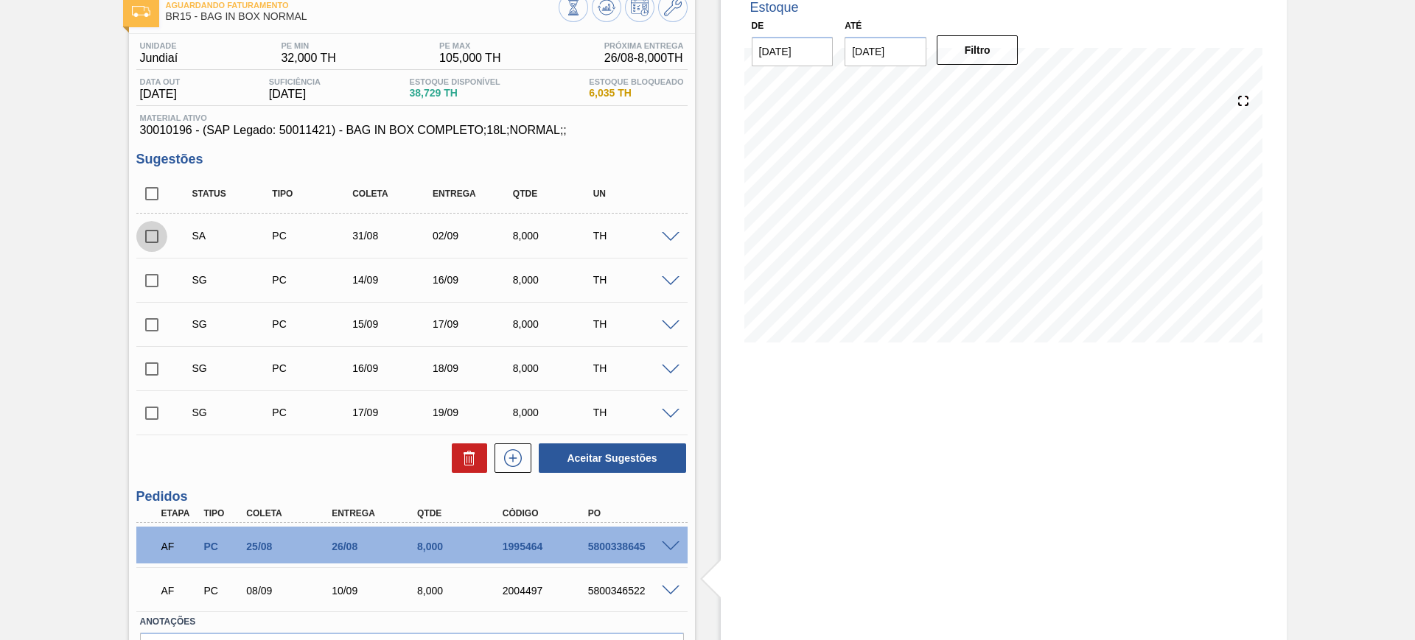
click at [153, 239] on input "checkbox" at bounding box center [151, 236] width 31 height 31
click at [595, 454] on button "Aceitar Sugestões" at bounding box center [612, 458] width 147 height 29
checkbox input "false"
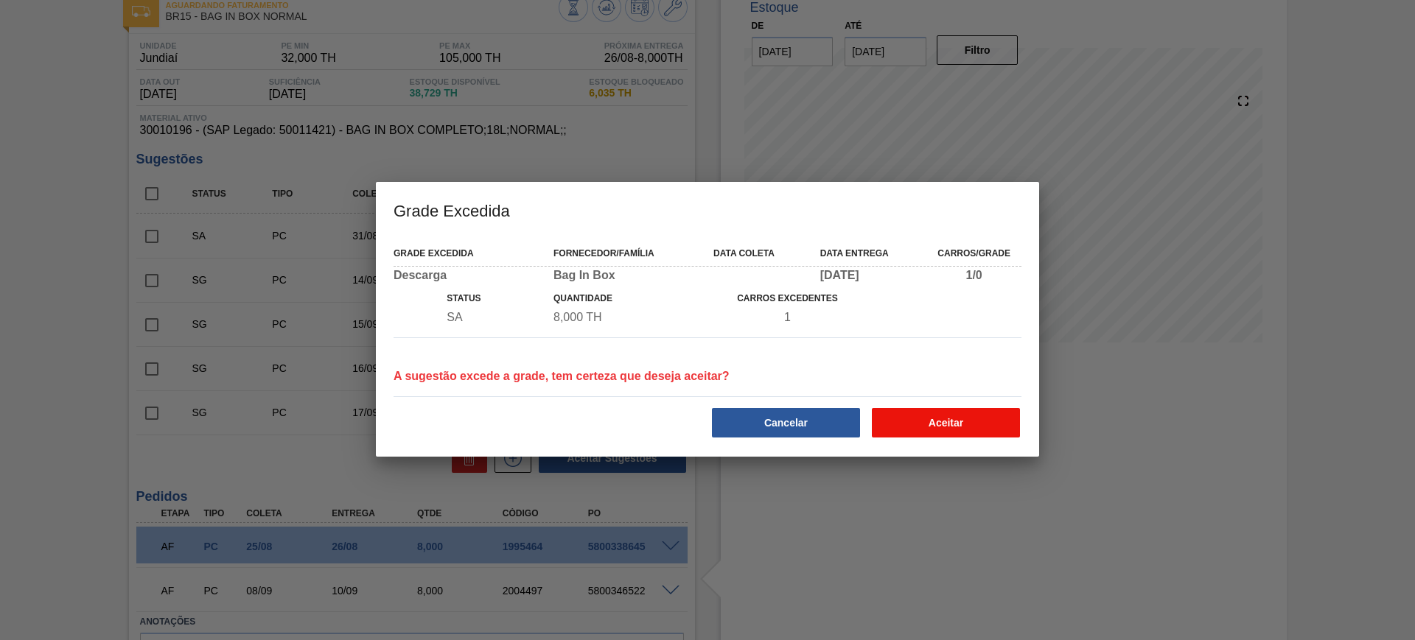
click at [940, 422] on button "Aceitar" at bounding box center [946, 422] width 148 height 29
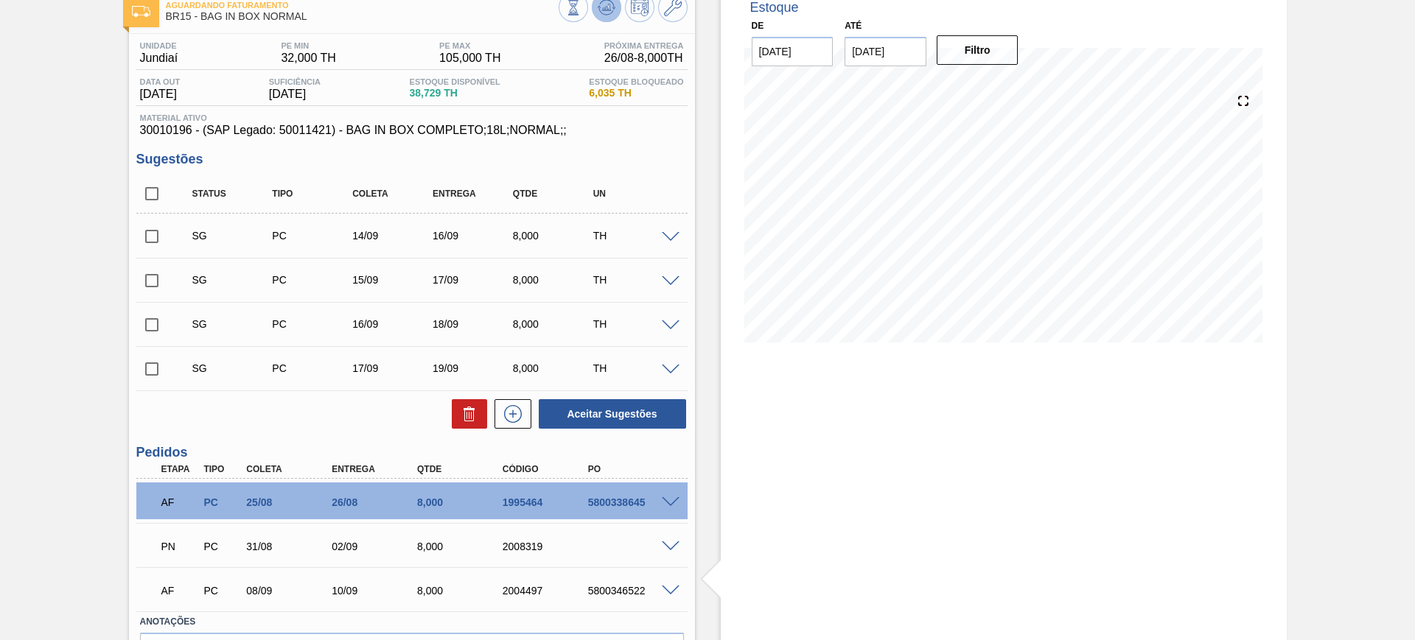
click at [581, 12] on icon at bounding box center [573, 7] width 16 height 16
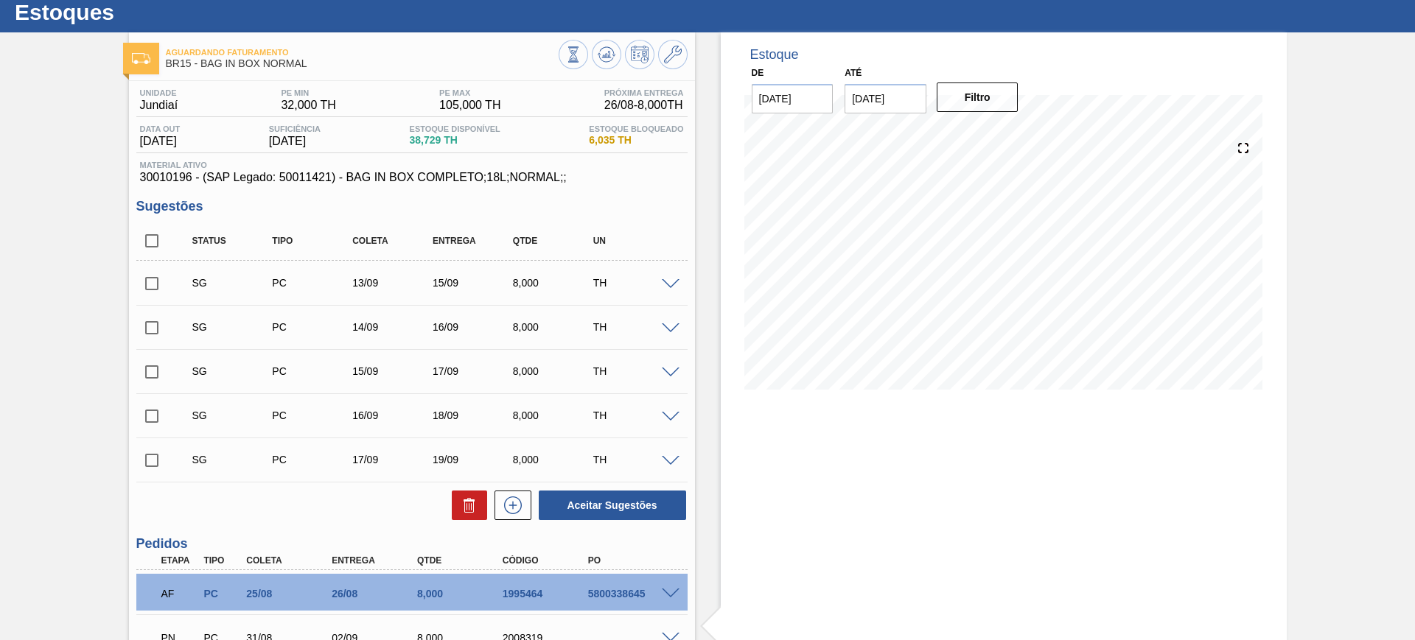
scroll to position [41, 0]
click at [160, 374] on input "checkbox" at bounding box center [151, 372] width 31 height 31
click at [635, 500] on button "Aceitar Sugestões" at bounding box center [612, 506] width 147 height 29
checkbox input "false"
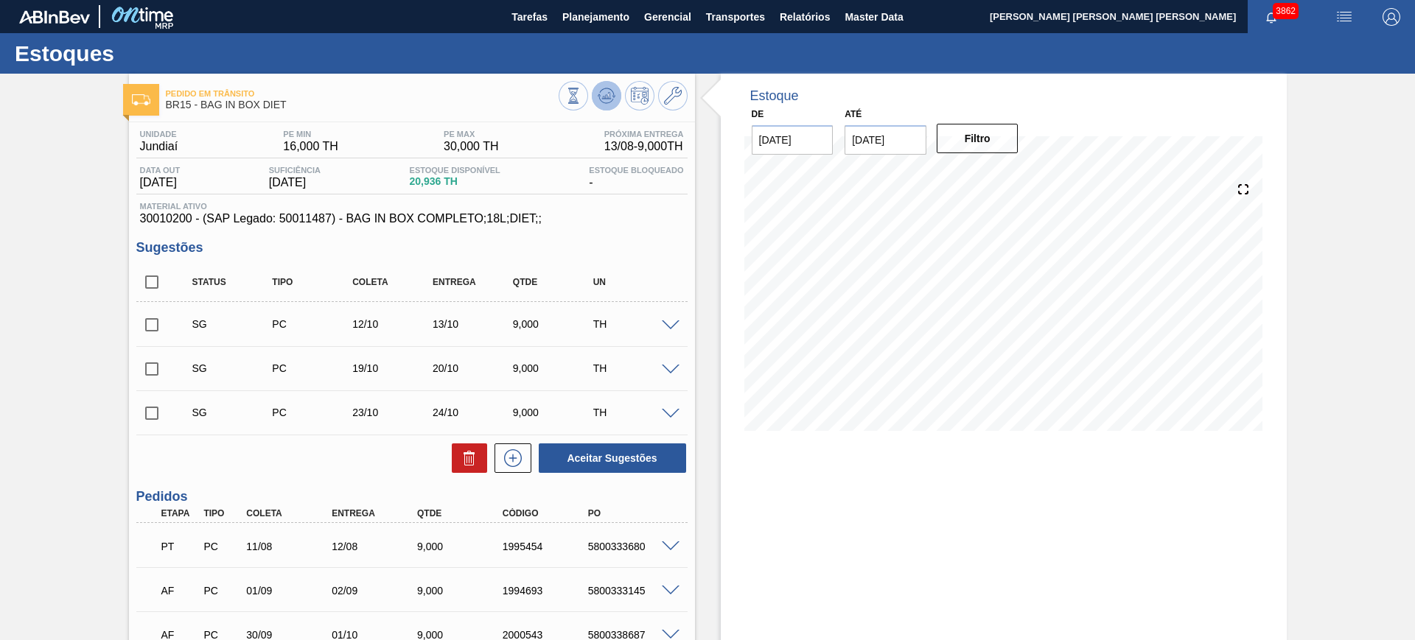
click at [604, 94] on icon at bounding box center [606, 95] width 10 height 7
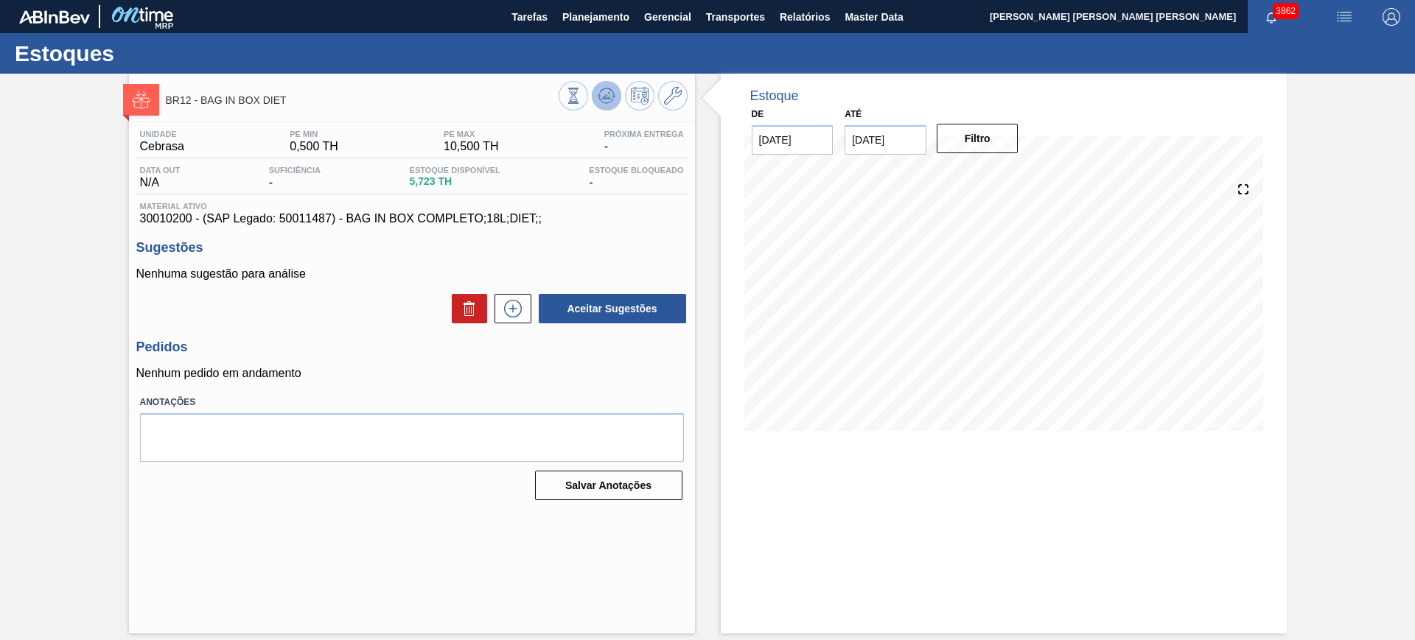
click at [581, 94] on icon at bounding box center [573, 96] width 16 height 16
